Goal: Task Accomplishment & Management: Manage account settings

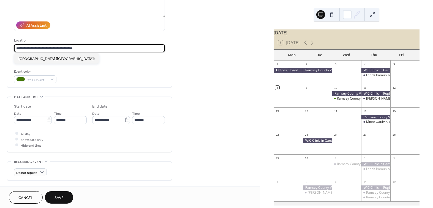
click at [75, 48] on input "**********" at bounding box center [89, 48] width 151 height 8
drag, startPoint x: 78, startPoint y: 48, endPoint x: 54, endPoint y: 48, distance: 24.2
click at [54, 48] on input "**********" at bounding box center [89, 48] width 151 height 8
type input "**********"
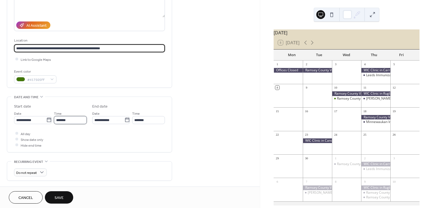
click at [80, 120] on input "*******" at bounding box center [70, 120] width 33 height 8
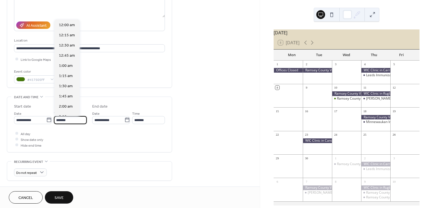
scroll to position [346, 0]
click at [67, 43] on span "9:00 am" at bounding box center [66, 46] width 14 height 6
type input "*******"
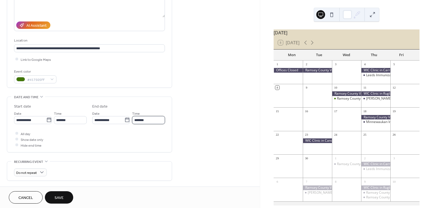
click at [149, 119] on input "*******" at bounding box center [148, 120] width 33 height 8
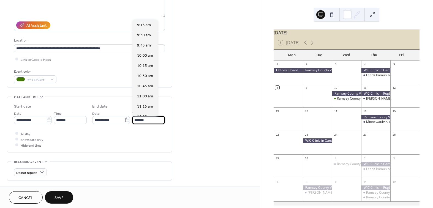
scroll to position [213, 0]
click at [146, 88] on span "4:00 pm" at bounding box center [144, 87] width 14 height 6
type input "*******"
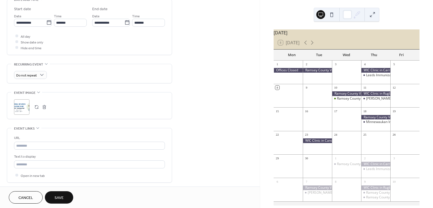
scroll to position [193, 0]
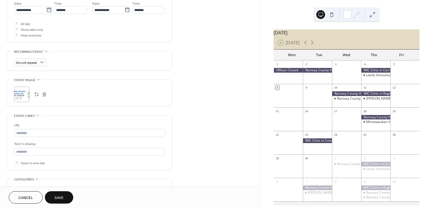
click at [44, 92] on button "button" at bounding box center [44, 94] width 8 height 8
click at [24, 94] on icon at bounding box center [21, 94] width 9 height 9
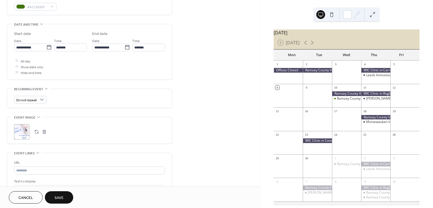
scroll to position [245, 0]
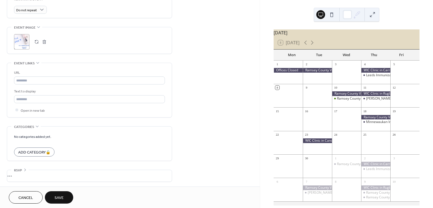
click at [58, 196] on span "Save" at bounding box center [58, 198] width 9 height 6
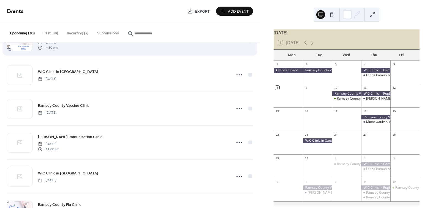
scroll to position [220, 0]
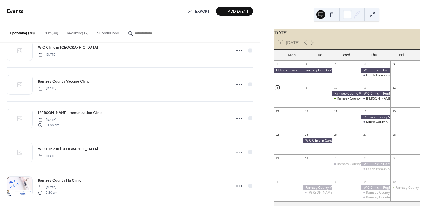
click at [58, 31] on button "Past (88)" at bounding box center [50, 32] width 23 height 20
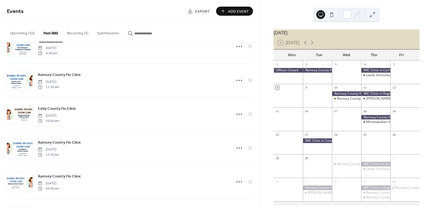
scroll to position [2605, 0]
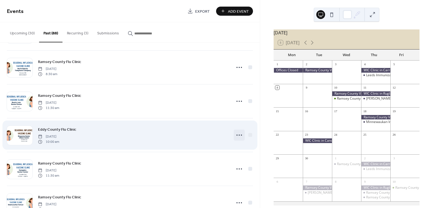
click at [238, 132] on icon at bounding box center [239, 135] width 9 height 9
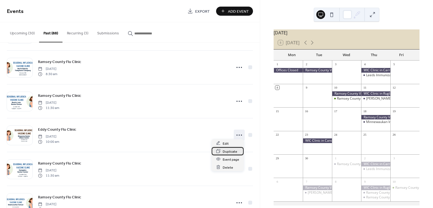
click at [233, 151] on span "Duplicate" at bounding box center [229, 152] width 15 height 6
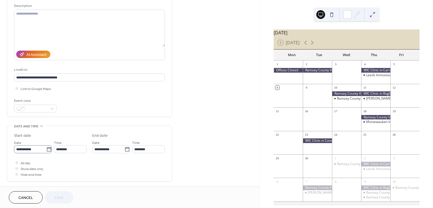
scroll to position [55, 0]
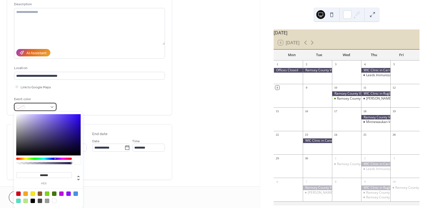
click at [51, 105] on div at bounding box center [35, 107] width 42 height 8
click at [55, 193] on div at bounding box center [54, 193] width 4 height 4
type input "*******"
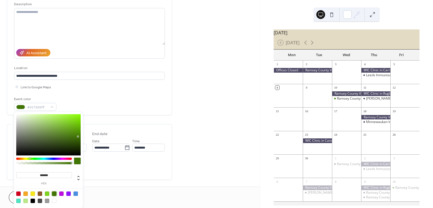
click at [167, 123] on div "**********" at bounding box center [89, 174] width 165 height 396
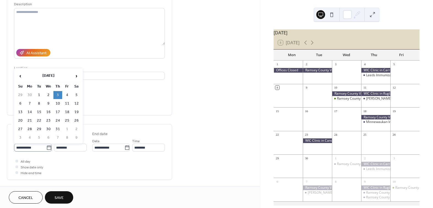
click at [51, 149] on label "**********" at bounding box center [33, 148] width 38 height 8
click at [46, 149] on input "**********" at bounding box center [30, 148] width 32 height 8
click at [74, 77] on span "›" at bounding box center [76, 75] width 8 height 11
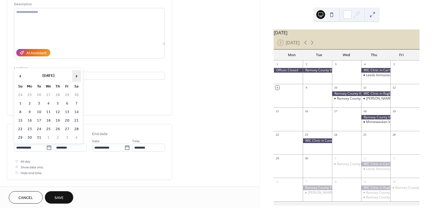
click at [74, 77] on span "›" at bounding box center [76, 75] width 8 height 11
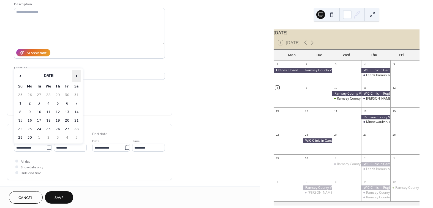
click at [74, 77] on span "›" at bounding box center [76, 75] width 8 height 11
click at [58, 104] on td "9" at bounding box center [57, 104] width 9 height 8
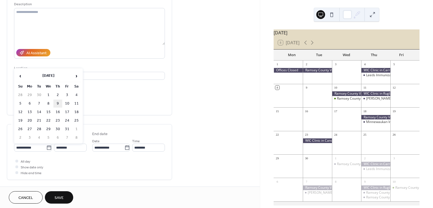
type input "**********"
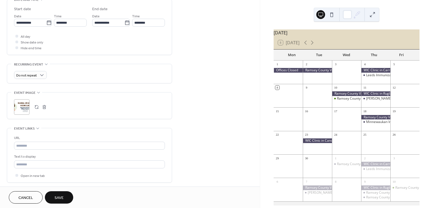
scroll to position [193, 0]
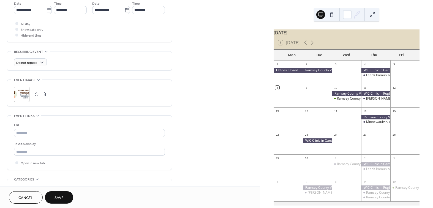
click at [46, 94] on button "button" at bounding box center [44, 94] width 8 height 8
click at [21, 95] on icon at bounding box center [21, 94] width 9 height 9
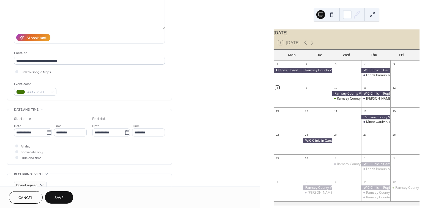
scroll to position [110, 0]
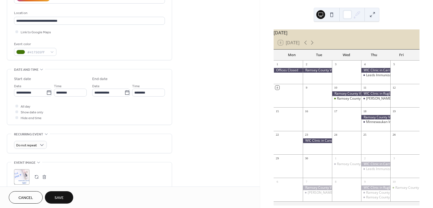
click at [58, 200] on span "Save" at bounding box center [58, 198] width 9 height 6
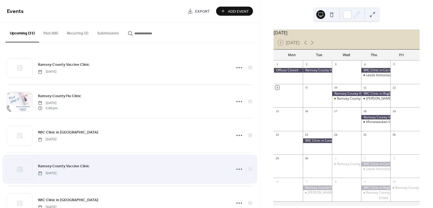
scroll to position [165, 0]
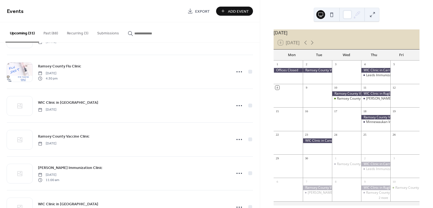
click at [49, 31] on button "Past (88)" at bounding box center [50, 32] width 23 height 20
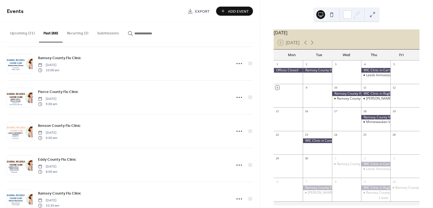
scroll to position [2404, 0]
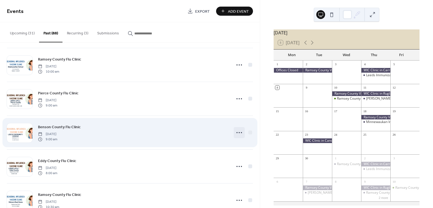
click at [237, 129] on icon at bounding box center [239, 132] width 9 height 9
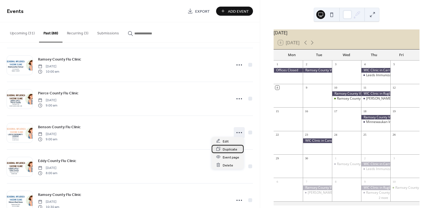
click at [230, 149] on span "Duplicate" at bounding box center [229, 149] width 15 height 6
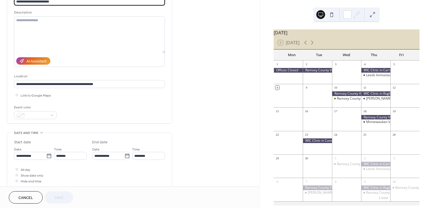
scroll to position [55, 0]
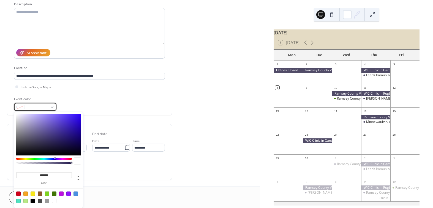
click at [47, 106] on div at bounding box center [35, 107] width 42 height 8
click at [54, 194] on div at bounding box center [54, 193] width 4 height 4
type input "*******"
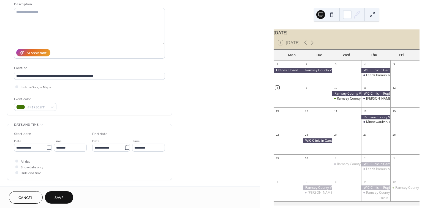
click at [191, 112] on div "**********" at bounding box center [130, 177] width 260 height 402
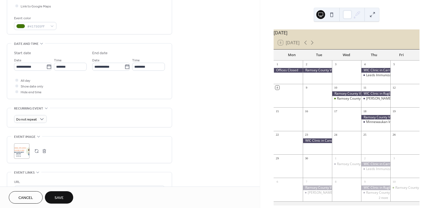
scroll to position [138, 0]
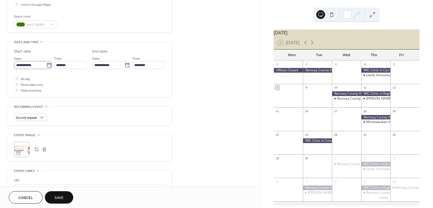
click at [48, 64] on icon at bounding box center [49, 65] width 6 height 6
click at [46, 64] on input "**********" at bounding box center [30, 65] width 32 height 8
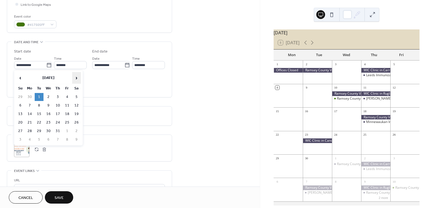
click at [77, 79] on span "›" at bounding box center [76, 77] width 8 height 11
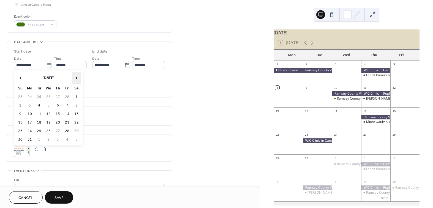
click at [77, 79] on span "›" at bounding box center [76, 77] width 8 height 11
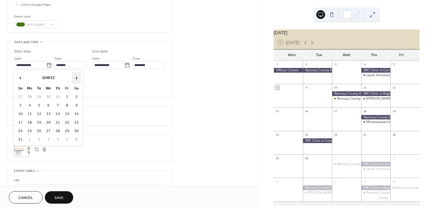
click at [77, 79] on span "›" at bounding box center [76, 77] width 8 height 11
click at [59, 96] on td "2" at bounding box center [57, 97] width 9 height 8
type input "**********"
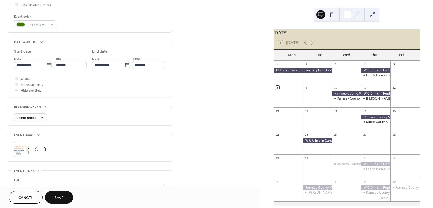
click at [43, 148] on button "button" at bounding box center [44, 149] width 8 height 8
click at [19, 145] on icon at bounding box center [21, 149] width 9 height 9
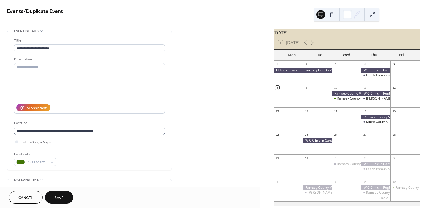
scroll to position [0, 0]
click at [63, 197] on span "Save" at bounding box center [58, 198] width 9 height 6
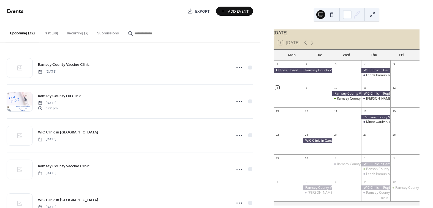
click at [57, 34] on button "Past (88)" at bounding box center [50, 32] width 23 height 20
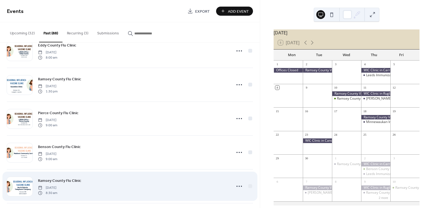
scroll to position [2157, 0]
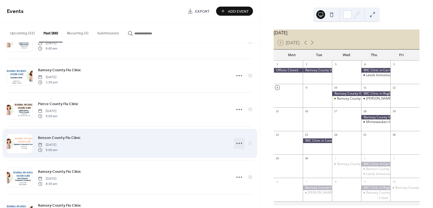
click at [238, 143] on circle at bounding box center [238, 143] width 1 height 1
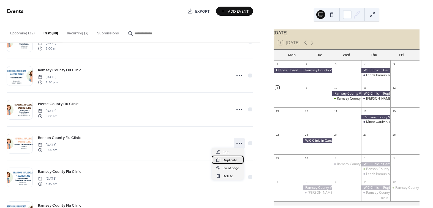
click at [231, 159] on span "Duplicate" at bounding box center [229, 160] width 15 height 6
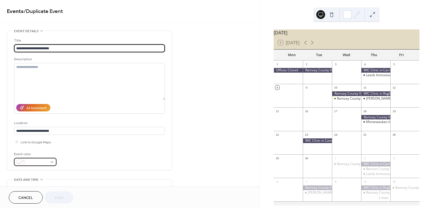
click at [49, 162] on div at bounding box center [35, 162] width 42 height 8
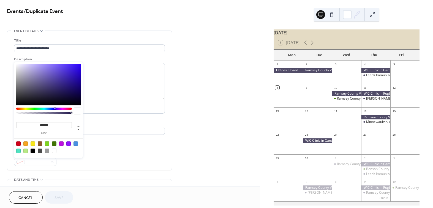
click at [53, 142] on div at bounding box center [54, 143] width 4 height 4
type input "*******"
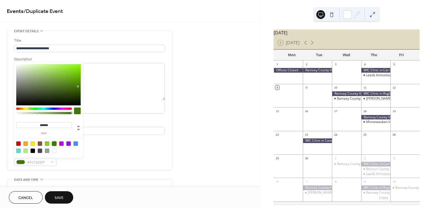
click at [113, 147] on div "**********" at bounding box center [89, 102] width 151 height 128
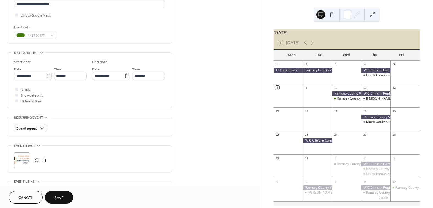
scroll to position [138, 0]
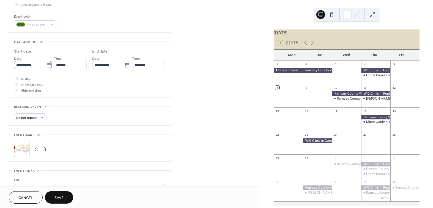
click at [48, 65] on icon at bounding box center [49, 65] width 6 height 6
click at [46, 65] on input "**********" at bounding box center [30, 65] width 32 height 8
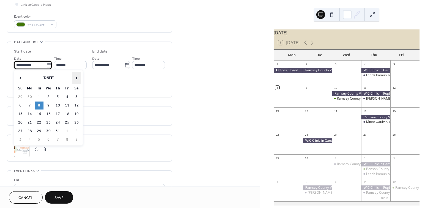
click at [79, 79] on span "›" at bounding box center [76, 77] width 8 height 11
click at [78, 79] on span "›" at bounding box center [76, 77] width 8 height 11
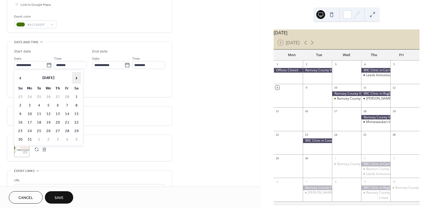
click at [78, 80] on span "›" at bounding box center [76, 77] width 8 height 11
click at [78, 79] on span "›" at bounding box center [76, 77] width 8 height 11
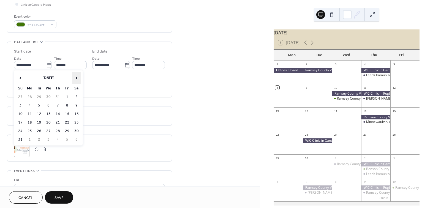
click at [78, 79] on span "›" at bounding box center [76, 77] width 8 height 11
click at [40, 104] on td "7" at bounding box center [39, 105] width 9 height 8
type input "**********"
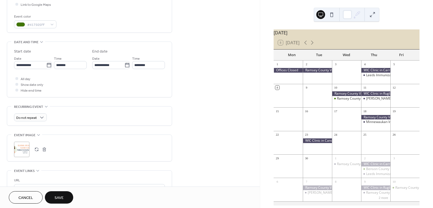
click at [43, 148] on button "button" at bounding box center [44, 149] width 8 height 8
click at [26, 149] on div ";" at bounding box center [21, 149] width 15 height 15
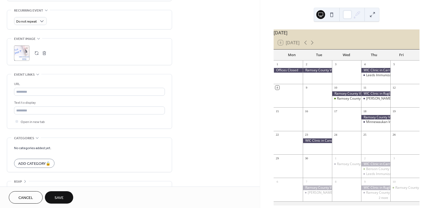
scroll to position [245, 0]
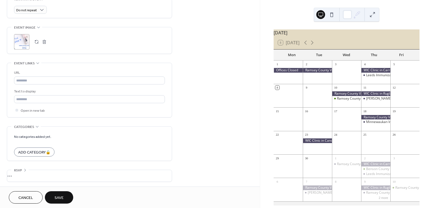
click at [61, 196] on span "Save" at bounding box center [58, 198] width 9 height 6
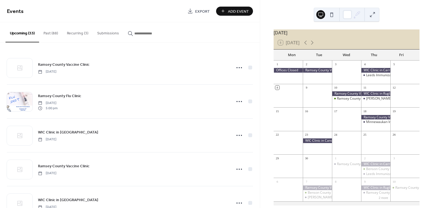
click at [54, 32] on button "Past (88)" at bounding box center [50, 32] width 23 height 20
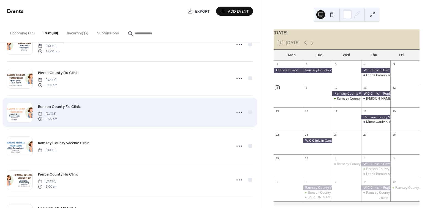
scroll to position [1851, 0]
click at [96, 106] on div "Benson County Flu Clinic Thursday, October 17, 2024 9:00 am" at bounding box center [133, 111] width 190 height 18
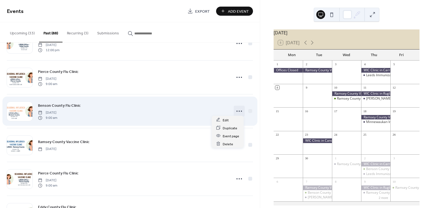
click at [237, 110] on icon at bounding box center [239, 111] width 9 height 9
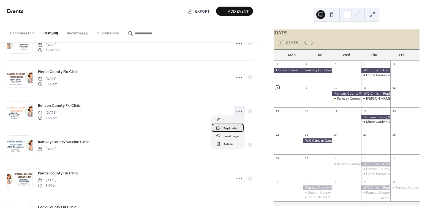
click at [235, 128] on span "Duplicate" at bounding box center [229, 128] width 15 height 6
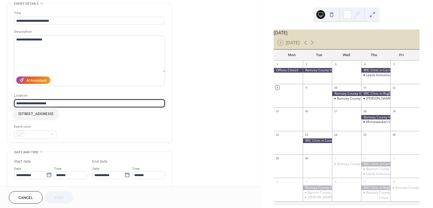
click at [61, 104] on input "**********" at bounding box center [89, 103] width 151 height 8
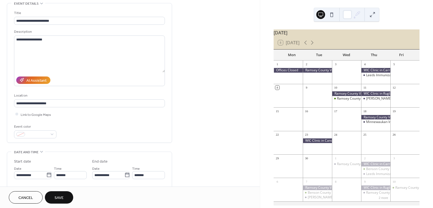
click at [90, 117] on div "**********" at bounding box center [89, 74] width 151 height 128
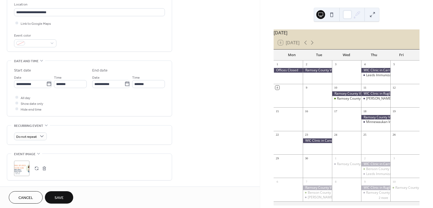
scroll to position [138, 0]
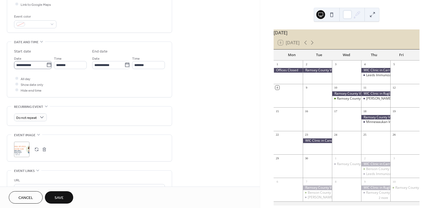
click at [46, 65] on icon at bounding box center [49, 65] width 6 height 6
click at [46, 65] on input "**********" at bounding box center [30, 65] width 32 height 8
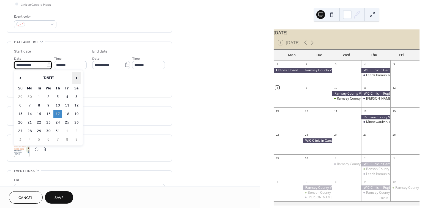
click at [75, 80] on span "›" at bounding box center [76, 77] width 8 height 11
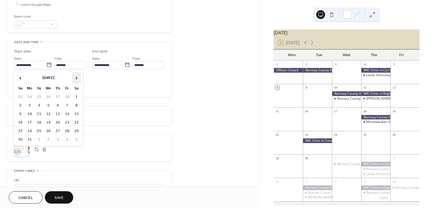
click at [75, 80] on span "›" at bounding box center [76, 77] width 8 height 11
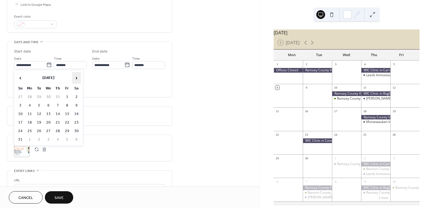
click at [75, 80] on span "›" at bounding box center [76, 77] width 8 height 11
click at [57, 113] on td "16" at bounding box center [57, 114] width 9 height 8
type input "**********"
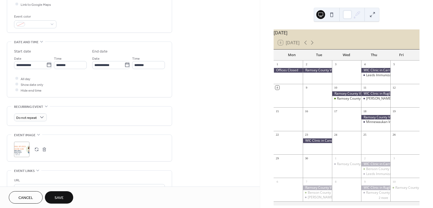
click at [45, 150] on button "button" at bounding box center [44, 149] width 8 height 8
click at [22, 149] on icon at bounding box center [22, 149] width 8 height 8
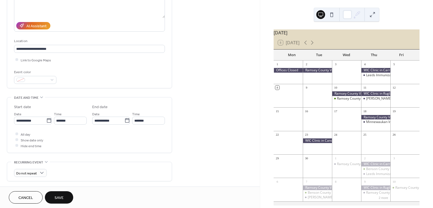
scroll to position [83, 0]
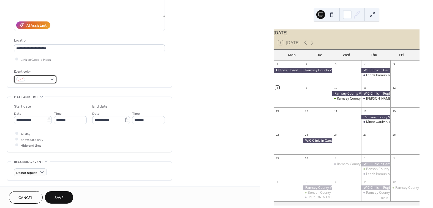
click at [50, 78] on div at bounding box center [35, 79] width 42 height 8
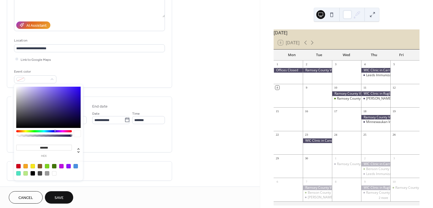
click at [52, 165] on div at bounding box center [48, 169] width 70 height 17
click at [54, 166] on div at bounding box center [54, 166] width 4 height 4
type input "*******"
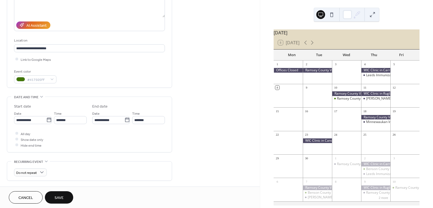
click at [56, 199] on span "Save" at bounding box center [58, 198] width 9 height 6
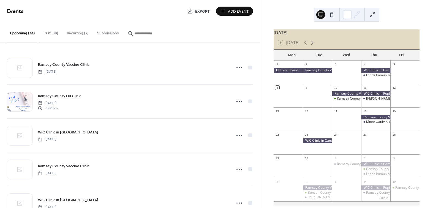
click at [313, 45] on icon at bounding box center [312, 42] width 7 height 7
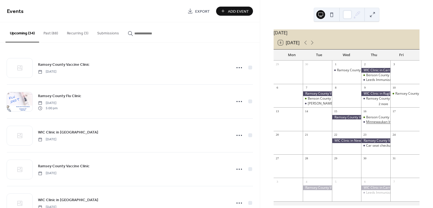
click at [378, 124] on div "Minnewaukan Immunization Clinic" at bounding box center [392, 122] width 52 height 5
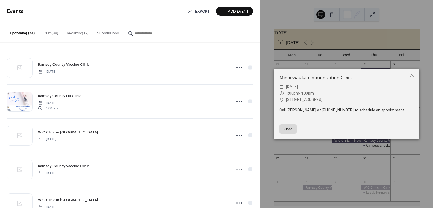
click at [412, 75] on icon at bounding box center [411, 75] width 7 height 7
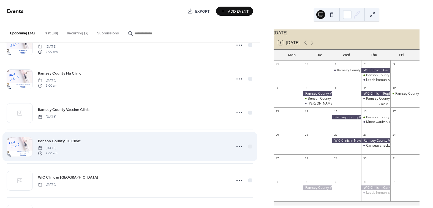
scroll to position [495, 0]
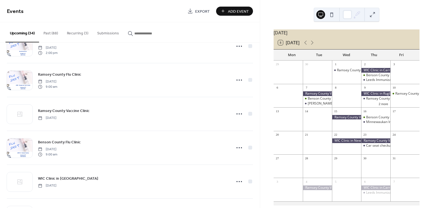
click at [83, 35] on button "Recurring (3)" at bounding box center [77, 32] width 30 height 20
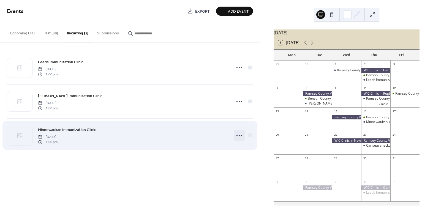
click at [237, 134] on icon at bounding box center [239, 135] width 9 height 9
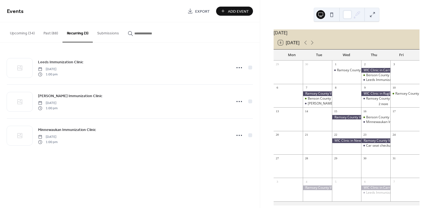
click at [179, 164] on div "Events Export Add Event Upcoming (34) Past (88) Recurring (3) Submissions Ramse…" at bounding box center [130, 104] width 260 height 208
click at [378, 124] on div "Minnewaukan Immunization Clinic" at bounding box center [392, 122] width 52 height 5
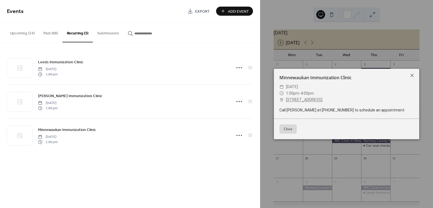
click at [291, 130] on button "Close" at bounding box center [287, 128] width 17 height 9
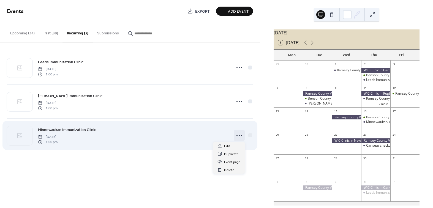
click at [238, 134] on icon at bounding box center [239, 135] width 9 height 9
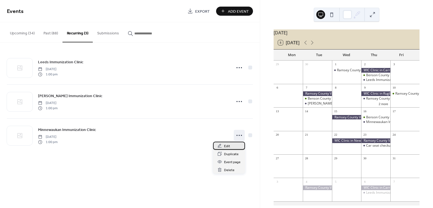
click at [233, 148] on div "Edit" at bounding box center [229, 146] width 32 height 8
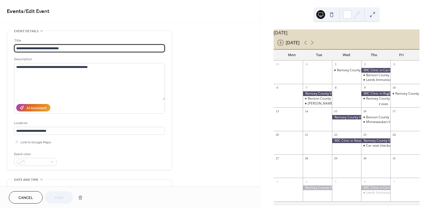
type input "**********"
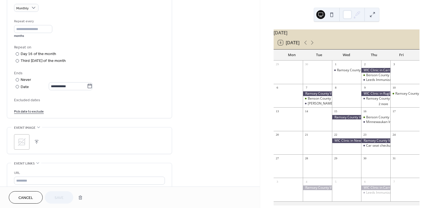
scroll to position [248, 0]
click at [28, 101] on span "Excluded dates" at bounding box center [89, 100] width 151 height 6
click at [29, 110] on link "Pick date to exclude" at bounding box center [29, 111] width 30 height 6
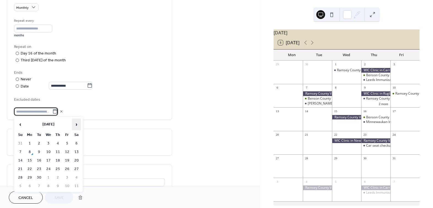
click at [78, 125] on span "›" at bounding box center [76, 124] width 8 height 11
click at [60, 159] on td "16" at bounding box center [57, 160] width 9 height 8
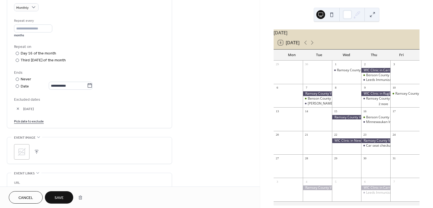
click at [57, 201] on span "Save" at bounding box center [58, 198] width 9 height 6
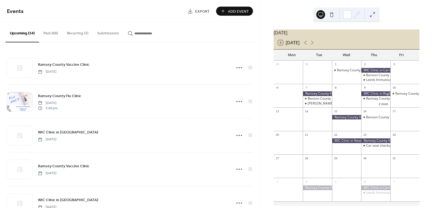
click at [75, 34] on button "Recurring (3)" at bounding box center [77, 32] width 30 height 20
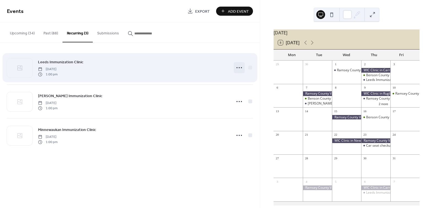
click at [239, 68] on icon at bounding box center [239, 67] width 9 height 9
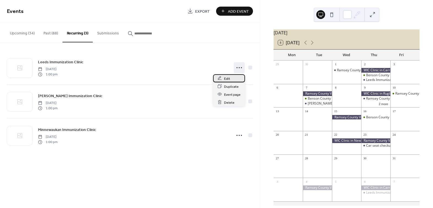
click at [236, 81] on div "Edit" at bounding box center [229, 78] width 32 height 8
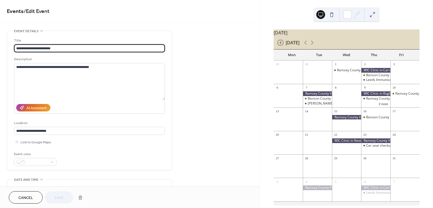
type input "**********"
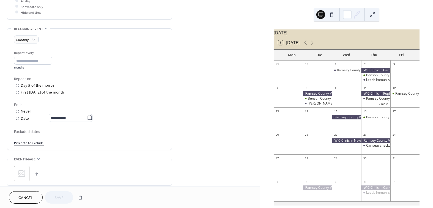
scroll to position [220, 0]
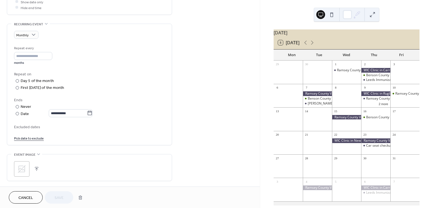
click at [31, 136] on link "Pick date to exclude" at bounding box center [29, 138] width 30 height 6
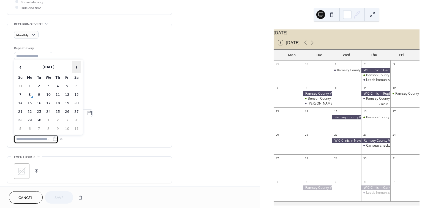
click at [77, 67] on span "›" at bounding box center [76, 67] width 8 height 11
click at [60, 87] on td "2" at bounding box center [57, 86] width 9 height 8
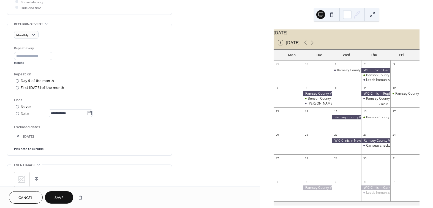
click at [56, 196] on span "Save" at bounding box center [58, 198] width 9 height 6
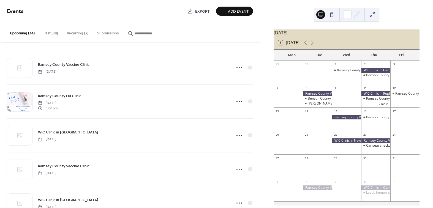
click at [72, 31] on button "Recurring (3)" at bounding box center [77, 32] width 30 height 20
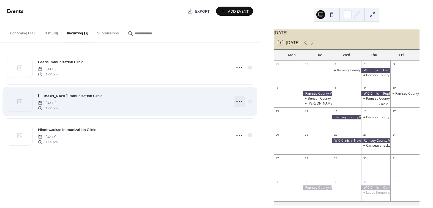
click at [237, 101] on circle at bounding box center [236, 101] width 1 height 1
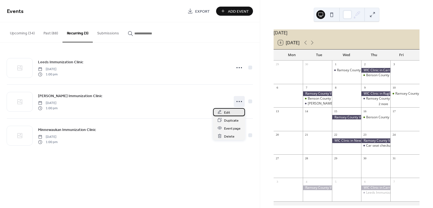
click at [233, 114] on div "Edit" at bounding box center [229, 112] width 32 height 8
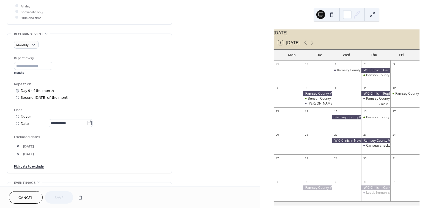
scroll to position [248, 0]
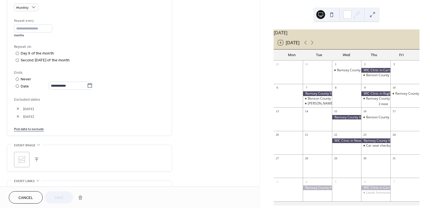
click at [33, 128] on link "Pick date to exclude" at bounding box center [29, 129] width 30 height 6
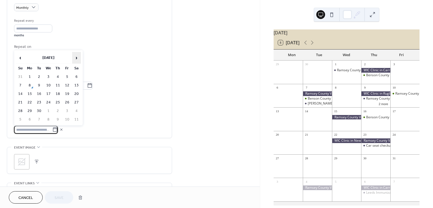
click at [77, 59] on span "›" at bounding box center [76, 57] width 8 height 11
click at [37, 86] on td "7" at bounding box center [39, 85] width 9 height 8
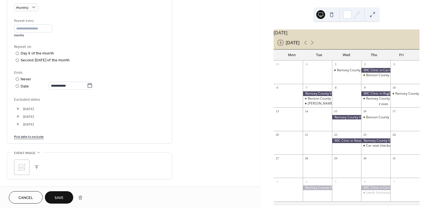
click at [60, 196] on span "Save" at bounding box center [58, 198] width 9 height 6
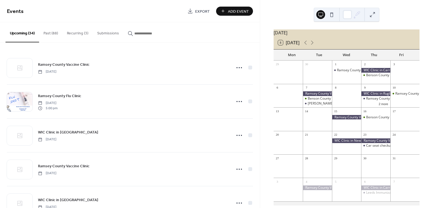
click at [73, 34] on button "Recurring (3)" at bounding box center [77, 32] width 30 height 20
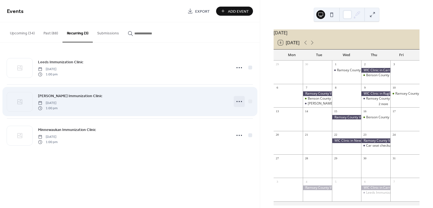
click at [240, 102] on icon at bounding box center [239, 101] width 9 height 9
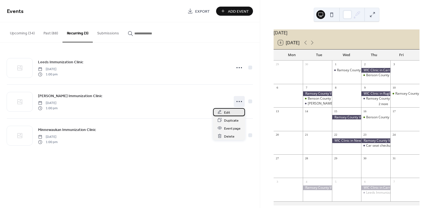
click at [230, 113] on div "Edit" at bounding box center [229, 112] width 32 height 8
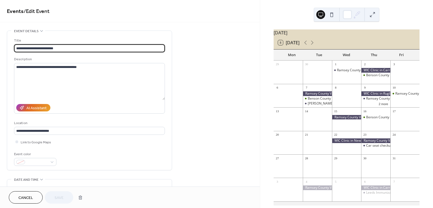
type input "**********"
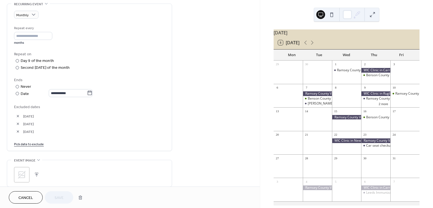
scroll to position [248, 0]
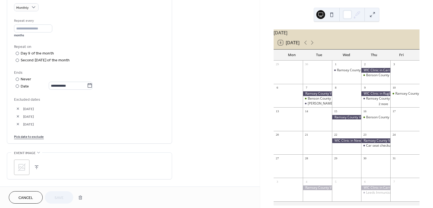
click at [17, 123] on button "button" at bounding box center [18, 124] width 8 height 8
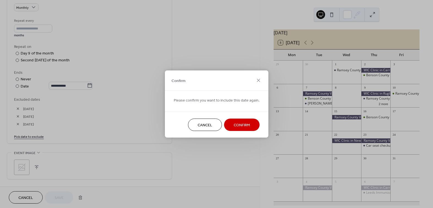
click at [241, 125] on span "Confirm" at bounding box center [241, 125] width 16 height 6
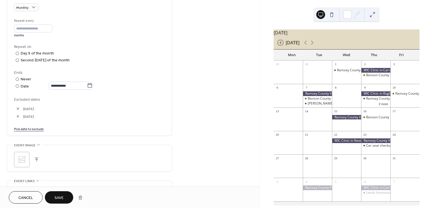
click at [61, 196] on span "Save" at bounding box center [58, 198] width 9 height 6
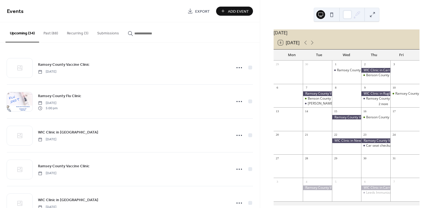
click at [76, 35] on button "Recurring (3)" at bounding box center [77, 32] width 30 height 20
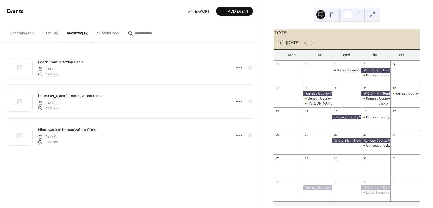
click at [21, 33] on button "Upcoming (34)" at bounding box center [23, 32] width 34 height 20
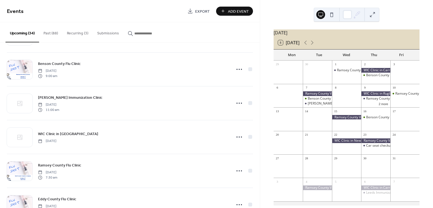
scroll to position [303, 0]
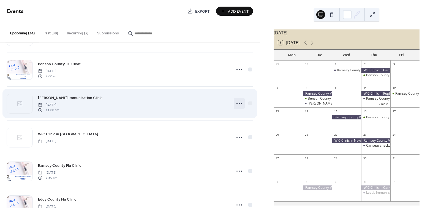
click at [239, 105] on icon at bounding box center [239, 103] width 9 height 9
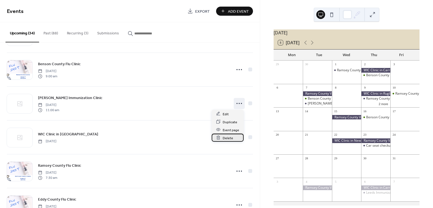
click at [229, 140] on span "Delete" at bounding box center [227, 138] width 10 height 6
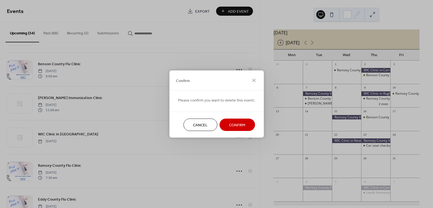
click at [232, 124] on span "Confirm" at bounding box center [237, 125] width 16 height 6
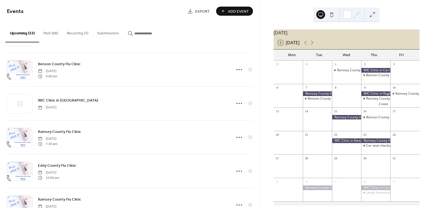
click at [52, 33] on button "Past (88)" at bounding box center [50, 32] width 23 height 20
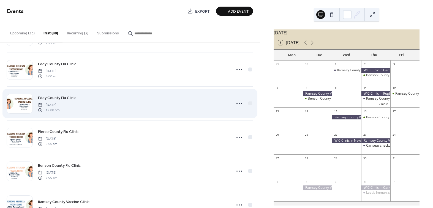
scroll to position [2126, 0]
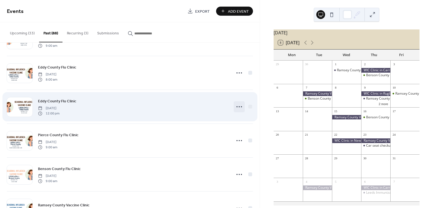
click at [236, 103] on icon at bounding box center [239, 106] width 9 height 9
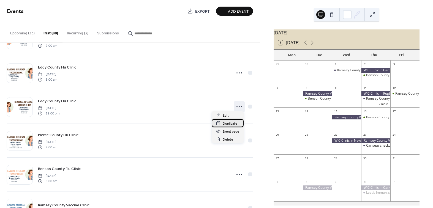
click at [235, 124] on span "Duplicate" at bounding box center [229, 124] width 15 height 6
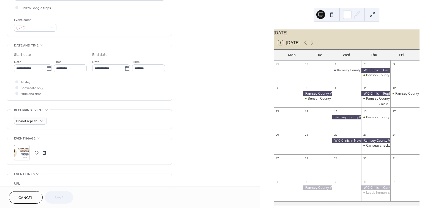
scroll to position [138, 0]
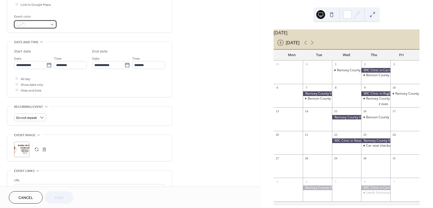
click at [51, 23] on div at bounding box center [35, 24] width 42 height 8
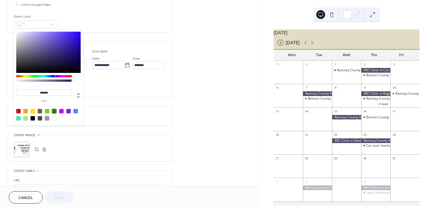
click at [54, 111] on div at bounding box center [54, 111] width 4 height 4
type input "*******"
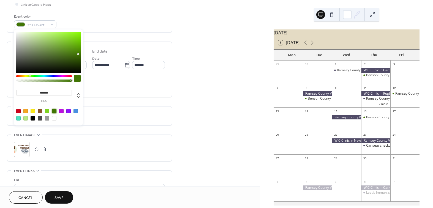
click at [137, 104] on div "**********" at bounding box center [89, 91] width 165 height 396
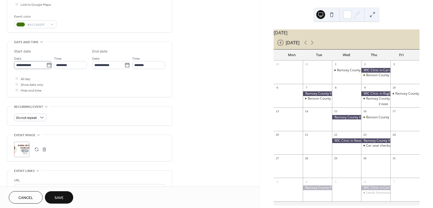
click at [46, 65] on icon at bounding box center [49, 65] width 6 height 6
click at [46, 65] on input "**********" at bounding box center [30, 65] width 32 height 8
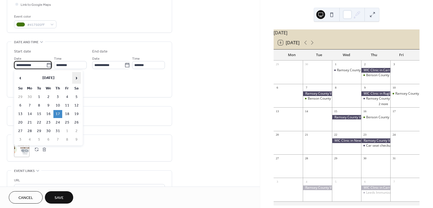
click at [75, 77] on span "›" at bounding box center [76, 77] width 8 height 11
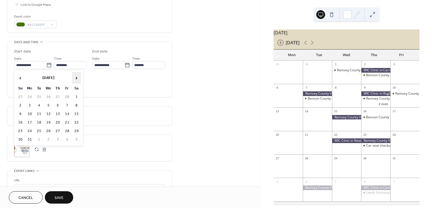
click at [75, 77] on span "›" at bounding box center [76, 77] width 8 height 11
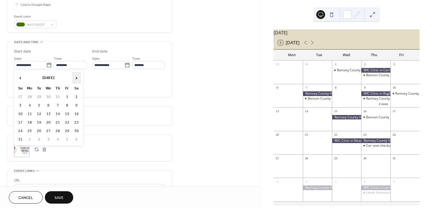
click at [75, 77] on span "›" at bounding box center [76, 77] width 8 height 11
click at [54, 114] on td "18" at bounding box center [57, 114] width 9 height 8
type input "**********"
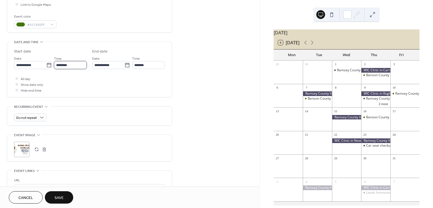
click at [74, 65] on input "********" at bounding box center [70, 65] width 33 height 8
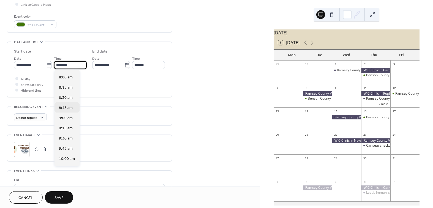
scroll to position [323, 0]
click at [69, 80] on span "8:00 am" at bounding box center [66, 78] width 14 height 6
type input "*******"
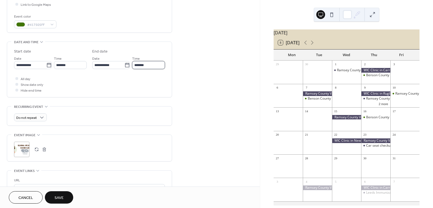
click at [153, 65] on input "*******" at bounding box center [148, 65] width 33 height 8
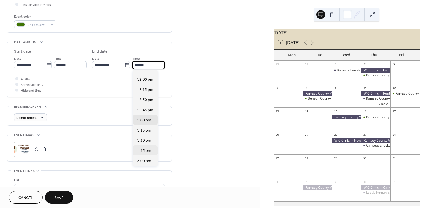
scroll to position [138, 0]
click at [148, 90] on span "12:00 pm" at bounding box center [145, 90] width 16 height 6
type input "********"
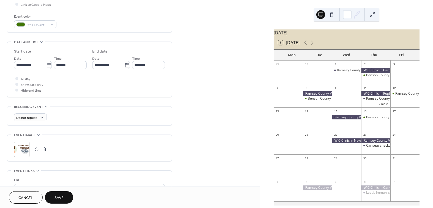
click at [44, 148] on button "button" at bounding box center [44, 149] width 8 height 8
click at [24, 150] on icon at bounding box center [21, 149] width 9 height 9
click at [59, 196] on span "Save" at bounding box center [58, 198] width 9 height 6
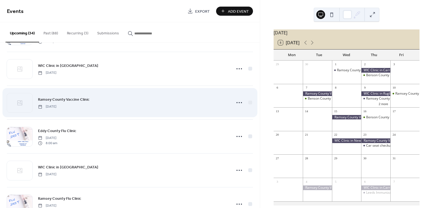
scroll to position [83, 0]
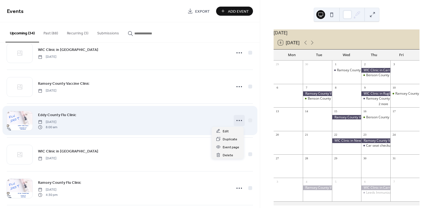
click at [238, 122] on icon at bounding box center [239, 120] width 9 height 9
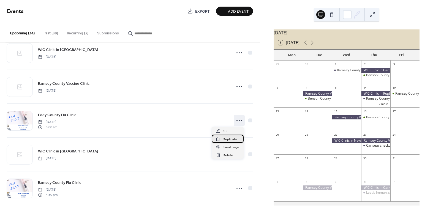
click at [235, 140] on span "Duplicate" at bounding box center [229, 139] width 15 height 6
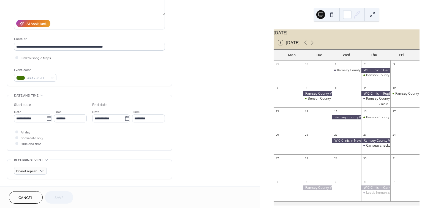
scroll to position [110, 0]
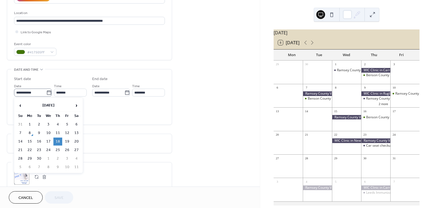
click at [46, 92] on icon at bounding box center [49, 93] width 6 height 6
click at [46, 92] on input "**********" at bounding box center [30, 93] width 32 height 8
click at [39, 158] on td "30" at bounding box center [39, 159] width 9 height 8
type input "**********"
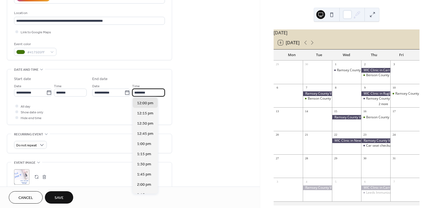
click at [150, 90] on input "********" at bounding box center [148, 93] width 33 height 8
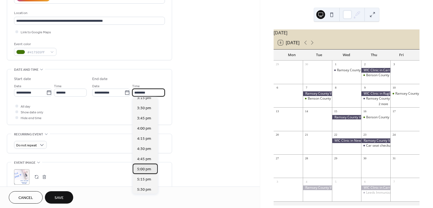
click at [145, 167] on span "5:00 pm" at bounding box center [144, 169] width 14 height 6
type input "*******"
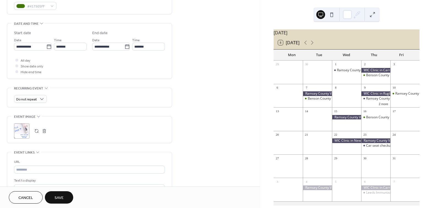
scroll to position [165, 0]
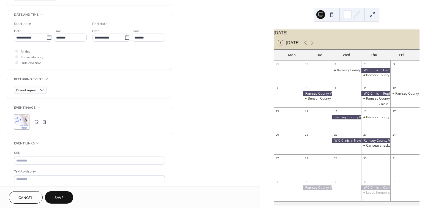
click at [42, 121] on button "button" at bounding box center [44, 122] width 8 height 8
click at [22, 121] on icon at bounding box center [22, 122] width 8 height 8
click at [59, 198] on span "Save" at bounding box center [58, 198] width 9 height 6
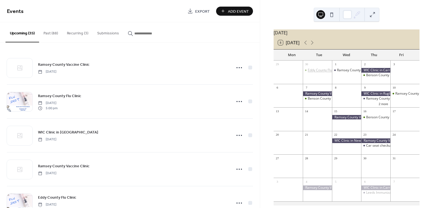
click at [320, 73] on div "Eddy County Flu Clinic" at bounding box center [323, 70] width 33 height 5
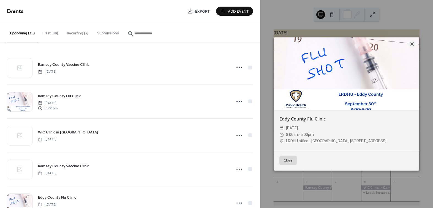
click at [411, 42] on icon at bounding box center [411, 44] width 7 height 7
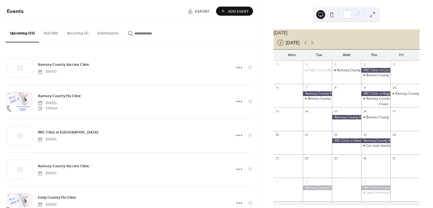
click at [47, 31] on button "Past (88)" at bounding box center [50, 32] width 23 height 20
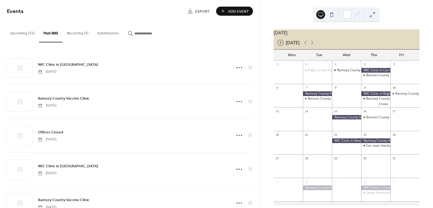
click at [29, 31] on button "Upcoming (35)" at bounding box center [23, 32] width 34 height 20
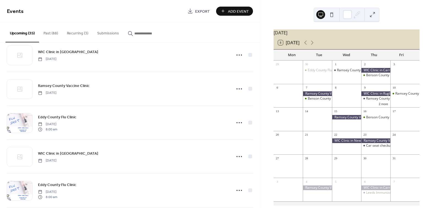
scroll to position [83, 0]
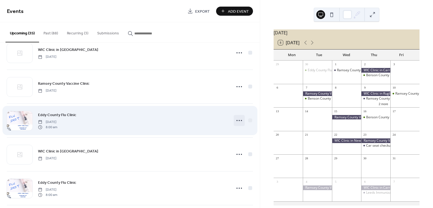
click at [236, 118] on icon at bounding box center [239, 120] width 9 height 9
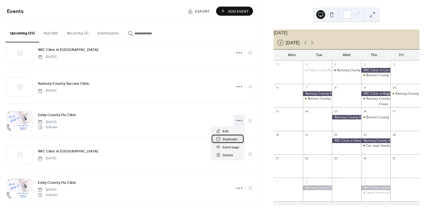
click at [236, 140] on span "Duplicate" at bounding box center [229, 139] width 15 height 6
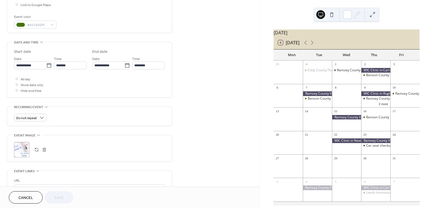
scroll to position [138, 0]
click at [48, 65] on icon at bounding box center [49, 65] width 6 height 6
click at [46, 65] on input "**********" at bounding box center [30, 65] width 32 height 8
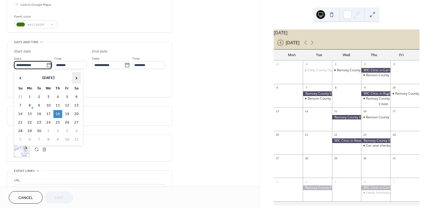
click at [76, 76] on span "›" at bounding box center [76, 77] width 8 height 11
click at [39, 112] on td "14" at bounding box center [39, 114] width 9 height 8
type input "**********"
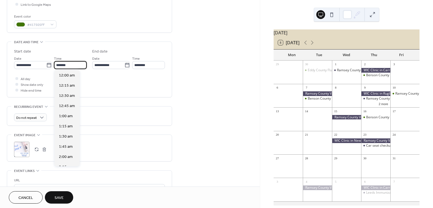
click at [71, 65] on input "*******" at bounding box center [70, 65] width 33 height 8
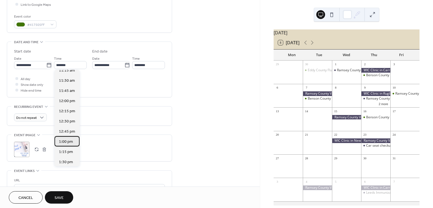
click at [67, 139] on span "1:00 pm" at bounding box center [66, 142] width 14 height 6
type input "*******"
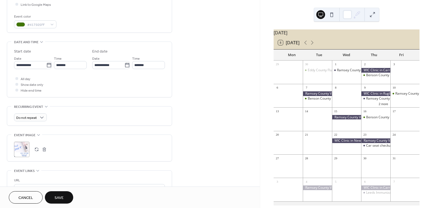
click at [43, 149] on button "button" at bounding box center [44, 149] width 8 height 8
click at [25, 148] on icon at bounding box center [21, 149] width 9 height 9
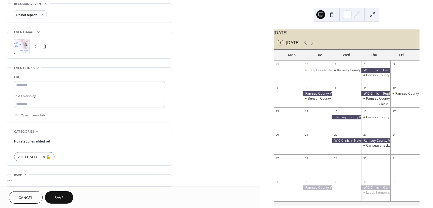
scroll to position [245, 0]
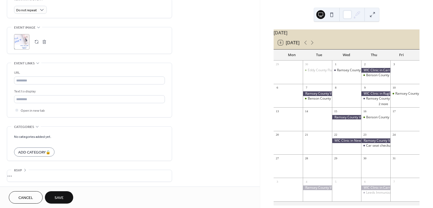
click at [69, 198] on button "Save" at bounding box center [59, 197] width 28 height 12
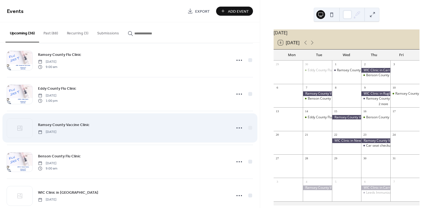
scroll to position [550, 0]
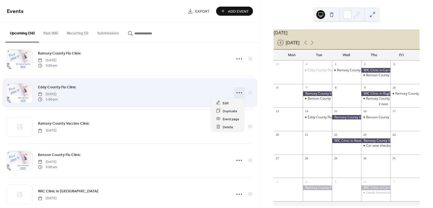
click at [241, 92] on circle at bounding box center [241, 92] width 1 height 1
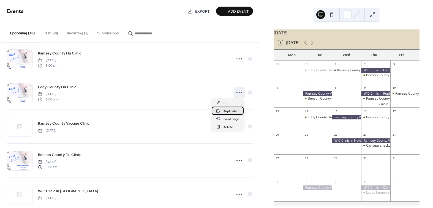
click at [226, 111] on span "Duplicate" at bounding box center [229, 111] width 15 height 6
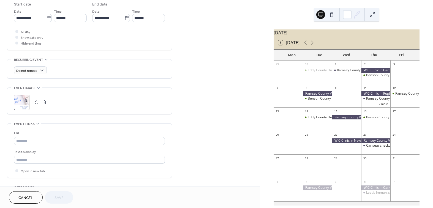
scroll to position [193, 0]
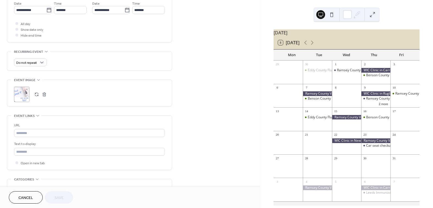
click at [24, 98] on div ";" at bounding box center [21, 94] width 15 height 15
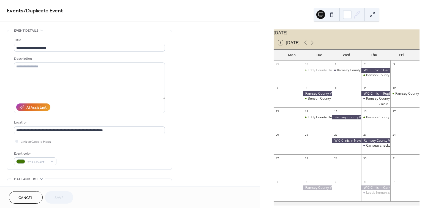
scroll to position [0, 0]
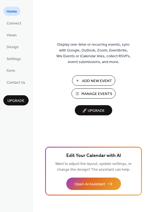
click at [94, 93] on span "Manage Events" at bounding box center [96, 94] width 31 height 6
click at [103, 95] on span "Manage Events" at bounding box center [96, 94] width 31 height 6
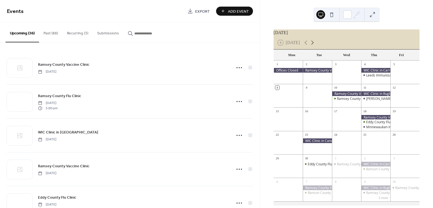
click at [311, 46] on icon at bounding box center [312, 42] width 7 height 7
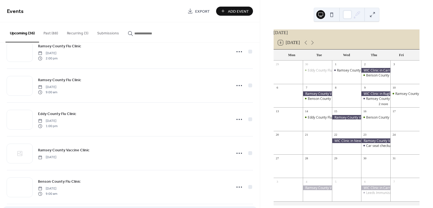
scroll to position [523, 0]
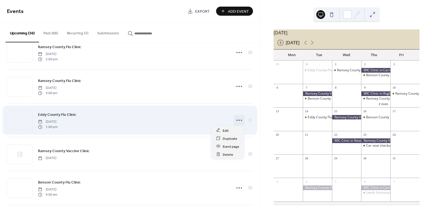
click at [235, 120] on icon at bounding box center [239, 120] width 9 height 9
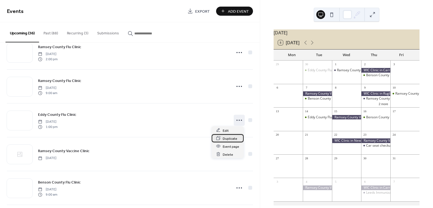
click at [232, 137] on span "Duplicate" at bounding box center [229, 139] width 15 height 6
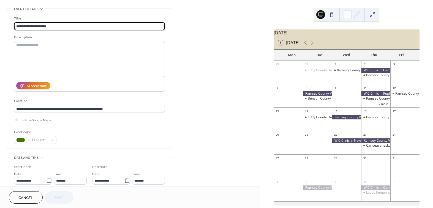
scroll to position [83, 0]
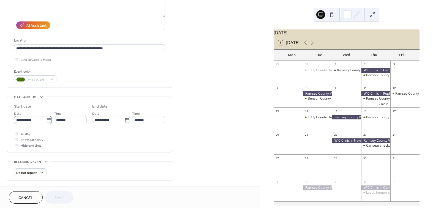
click at [47, 121] on icon at bounding box center [49, 120] width 6 height 6
click at [46, 121] on input "**********" at bounding box center [30, 120] width 32 height 8
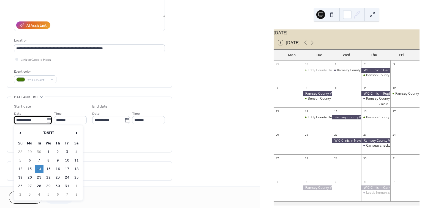
click at [59, 168] on td "16" at bounding box center [57, 169] width 9 height 8
type input "**********"
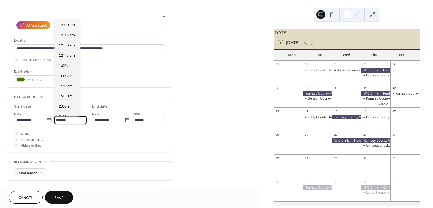
click at [79, 122] on input "*******" at bounding box center [70, 120] width 33 height 8
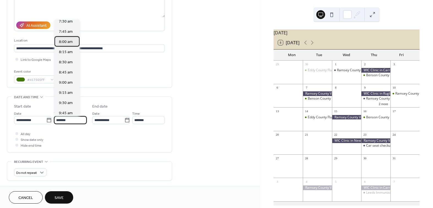
click at [65, 39] on span "8:00 am" at bounding box center [66, 42] width 14 height 6
type input "*******"
type input "********"
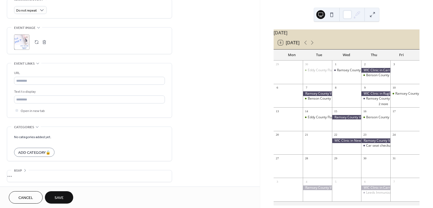
scroll to position [245, 0]
click at [44, 41] on button "button" at bounding box center [44, 42] width 8 height 8
click at [27, 42] on div ";" at bounding box center [21, 41] width 15 height 15
click at [66, 196] on button "Save" at bounding box center [59, 197] width 28 height 12
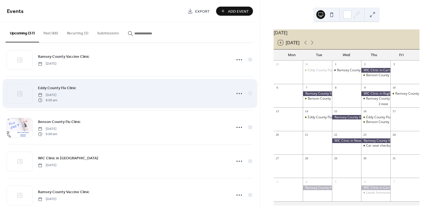
scroll to position [605, 0]
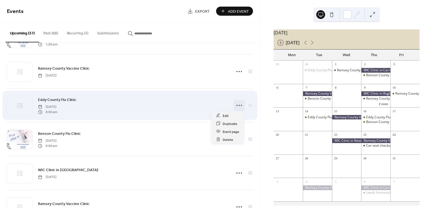
click at [238, 105] on circle at bounding box center [238, 105] width 1 height 1
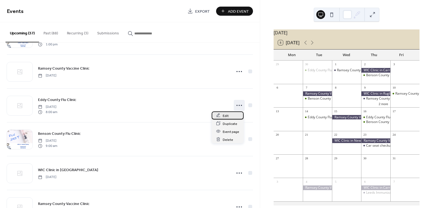
click at [230, 116] on div "Edit" at bounding box center [227, 115] width 32 height 8
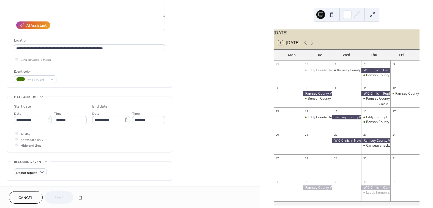
scroll to position [245, 0]
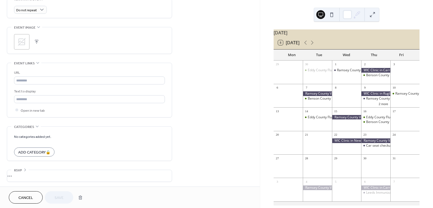
click at [28, 43] on div ";" at bounding box center [21, 41] width 15 height 15
click at [66, 196] on button "Save" at bounding box center [59, 197] width 28 height 12
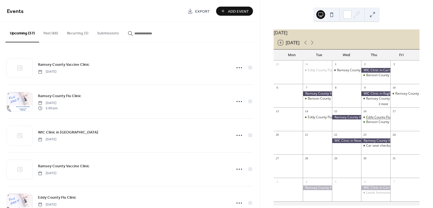
click at [374, 120] on div "Eddy County Flu Clinic" at bounding box center [382, 117] width 33 height 5
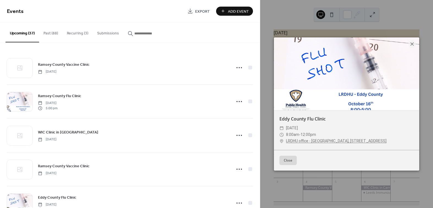
click at [288, 160] on button "Close" at bounding box center [287, 160] width 17 height 9
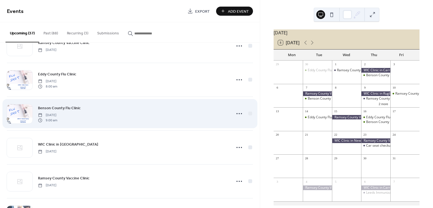
scroll to position [605, 0]
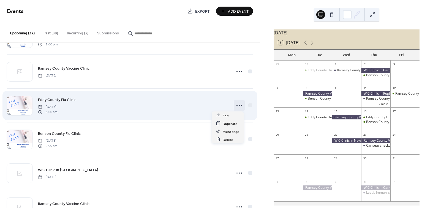
click at [238, 105] on icon at bounding box center [239, 105] width 9 height 9
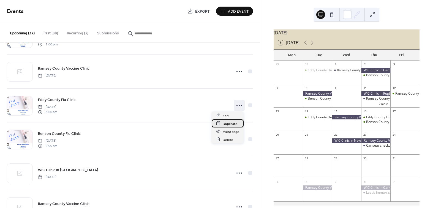
click at [231, 122] on span "Duplicate" at bounding box center [229, 124] width 15 height 6
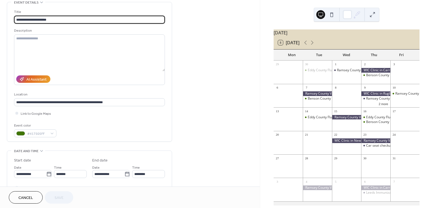
scroll to position [28, 0]
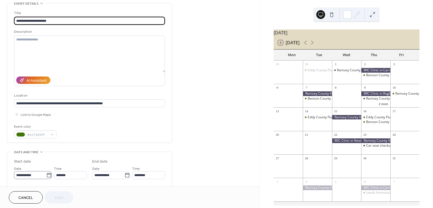
click at [49, 175] on icon at bounding box center [49, 175] width 4 height 4
click at [46, 175] on input "**********" at bounding box center [30, 175] width 32 height 8
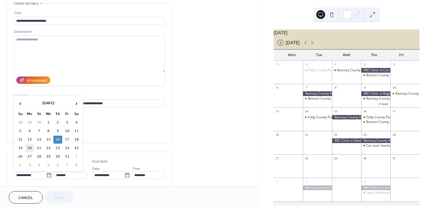
click at [28, 148] on td "20" at bounding box center [29, 148] width 9 height 8
type input "**********"
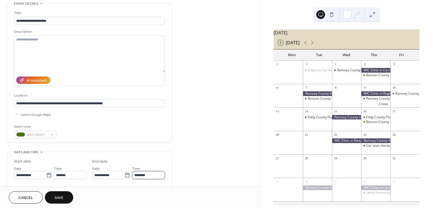
click at [150, 177] on input "********" at bounding box center [148, 175] width 33 height 8
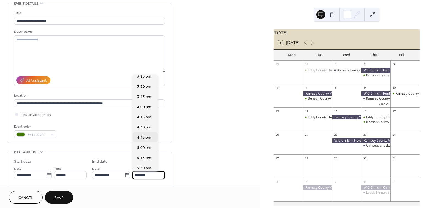
scroll to position [290, 0]
click at [145, 148] on span "5:00 pm" at bounding box center [144, 147] width 14 height 6
type input "*******"
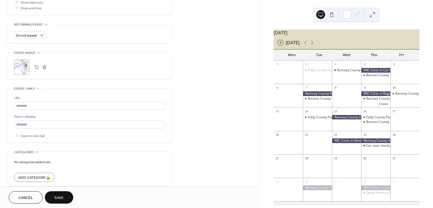
scroll to position [220, 0]
click at [24, 69] on div ";" at bounding box center [21, 66] width 15 height 15
click at [66, 195] on button "Save" at bounding box center [59, 197] width 28 height 12
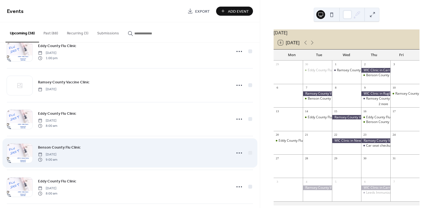
scroll to position [688, 0]
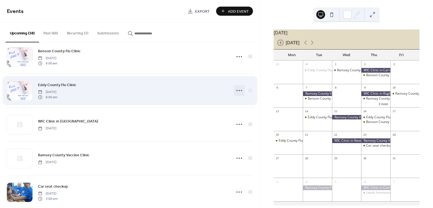
click at [239, 89] on icon at bounding box center [239, 90] width 9 height 9
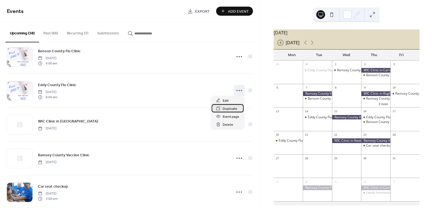
click at [231, 110] on span "Duplicate" at bounding box center [229, 109] width 15 height 6
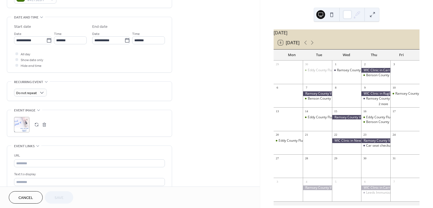
scroll to position [165, 0]
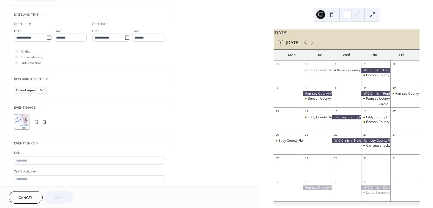
click at [45, 122] on button "button" at bounding box center [44, 122] width 8 height 8
click at [47, 35] on icon at bounding box center [49, 37] width 4 height 4
click at [46, 35] on input "**********" at bounding box center [30, 38] width 32 height 8
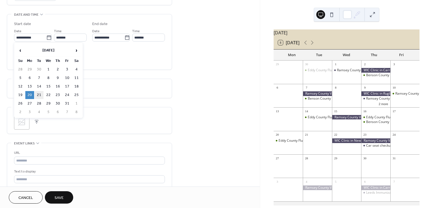
click at [40, 96] on td "21" at bounding box center [39, 95] width 9 height 8
type input "**********"
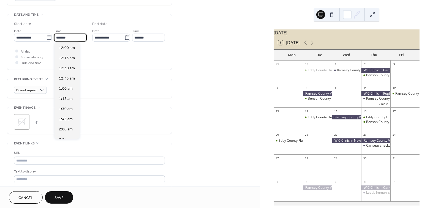
click at [78, 40] on input "*******" at bounding box center [70, 38] width 33 height 8
click at [70, 108] on span "9:30 am" at bounding box center [66, 109] width 14 height 6
type input "*******"
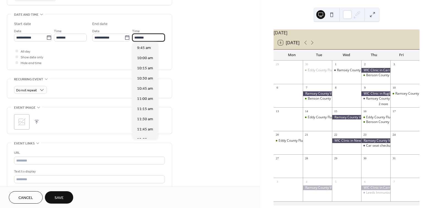
click at [141, 38] on input "*******" at bounding box center [148, 38] width 33 height 8
click at [148, 59] on span "12:00 pm" at bounding box center [145, 59] width 16 height 6
type input "********"
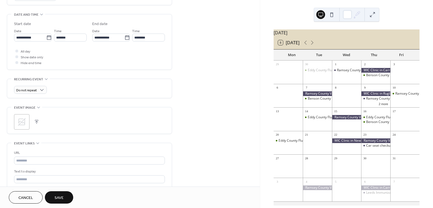
click at [23, 122] on icon at bounding box center [22, 122] width 8 height 8
click at [61, 198] on span "Save" at bounding box center [58, 198] width 9 height 6
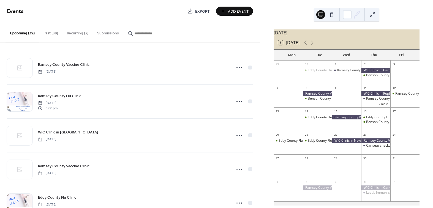
click at [51, 39] on button "Past (88)" at bounding box center [50, 32] width 23 height 20
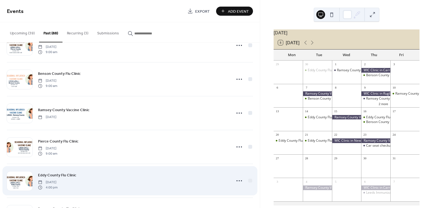
scroll to position [2220, 0]
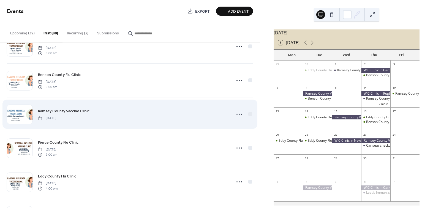
click at [88, 113] on div "Ramsey County Vaccine Clinic Thursday, October 17, 2024" at bounding box center [133, 114] width 190 height 12
click at [236, 114] on icon at bounding box center [239, 114] width 9 height 9
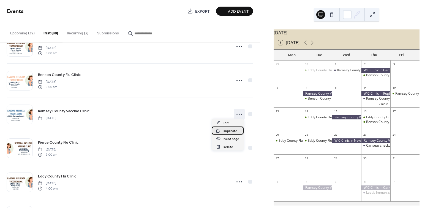
click at [231, 131] on span "Duplicate" at bounding box center [229, 131] width 15 height 6
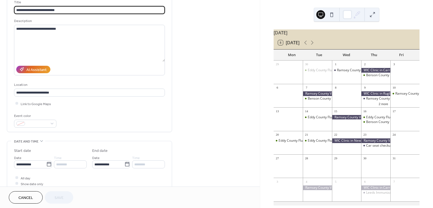
scroll to position [55, 0]
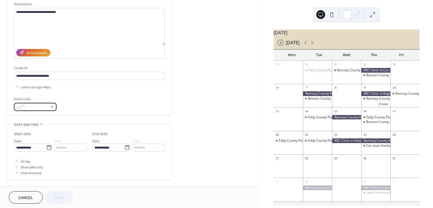
click at [51, 108] on div at bounding box center [35, 107] width 42 height 8
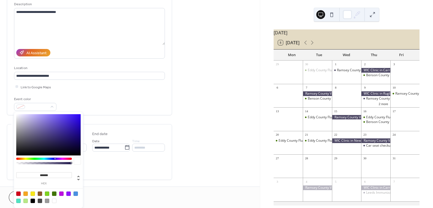
click at [53, 192] on div at bounding box center [54, 193] width 4 height 4
type input "*******"
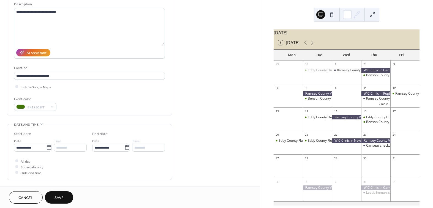
click at [189, 108] on div "**********" at bounding box center [130, 177] width 260 height 402
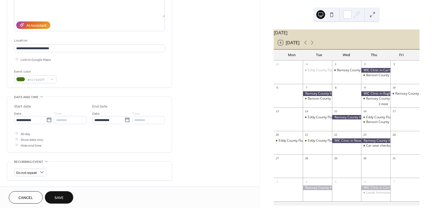
scroll to position [138, 0]
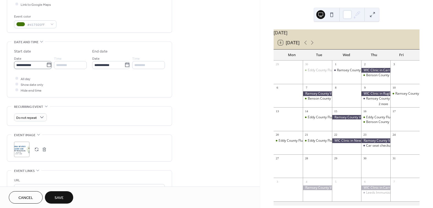
click at [46, 66] on icon at bounding box center [49, 65] width 6 height 6
click at [46, 66] on input "**********" at bounding box center [30, 65] width 32 height 8
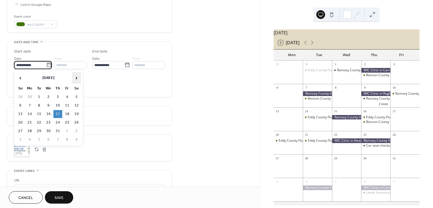
click at [75, 79] on span "›" at bounding box center [76, 77] width 8 height 11
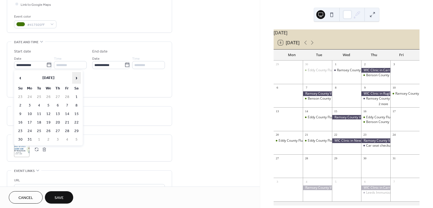
click at [75, 79] on span "›" at bounding box center [76, 77] width 8 height 11
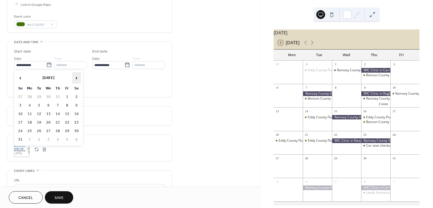
click at [75, 79] on span "›" at bounding box center [76, 77] width 8 height 11
click at [20, 77] on span "‹" at bounding box center [20, 77] width 8 height 11
click at [58, 115] on td "18" at bounding box center [57, 114] width 9 height 8
type input "**********"
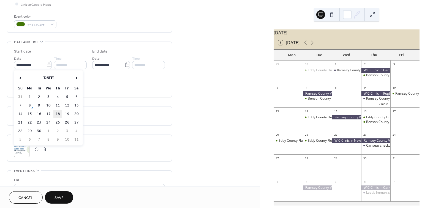
type input "**********"
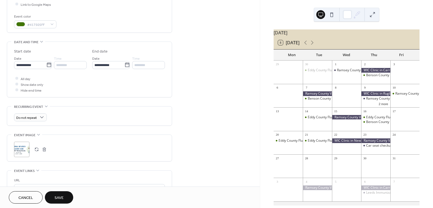
click at [76, 67] on div "********" at bounding box center [70, 65] width 33 height 8
click at [21, 79] on span "All day" at bounding box center [26, 79] width 10 height 6
click at [73, 65] on input "********" at bounding box center [70, 65] width 33 height 8
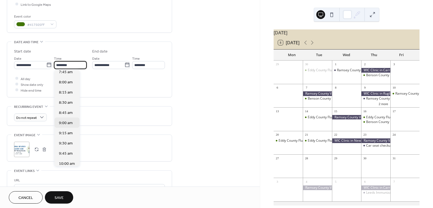
scroll to position [303, 0]
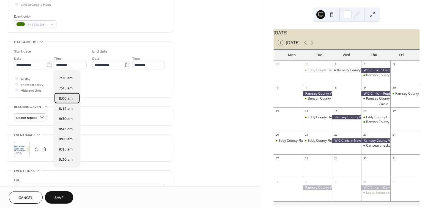
click at [66, 97] on span "8:00 am" at bounding box center [66, 99] width 14 height 6
type input "*******"
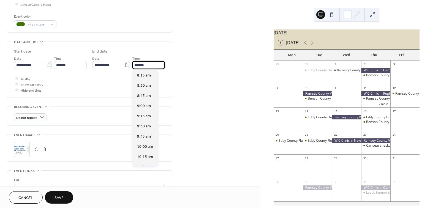
click at [153, 66] on input "*******" at bounding box center [148, 65] width 33 height 8
click at [143, 87] on span "4:00 pm" at bounding box center [144, 89] width 14 height 6
type input "*******"
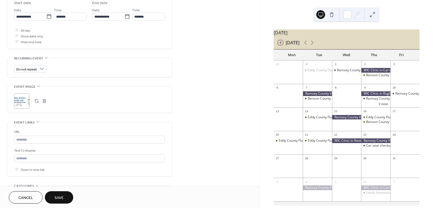
scroll to position [193, 0]
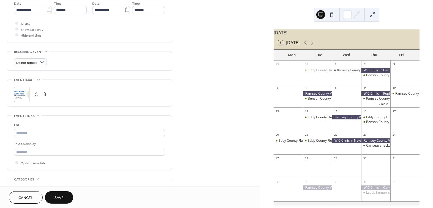
click at [44, 94] on button "button" at bounding box center [44, 94] width 8 height 8
click at [27, 94] on div ";" at bounding box center [21, 94] width 15 height 15
click at [65, 197] on button "Save" at bounding box center [59, 197] width 28 height 12
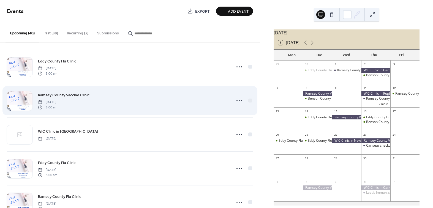
scroll to position [138, 0]
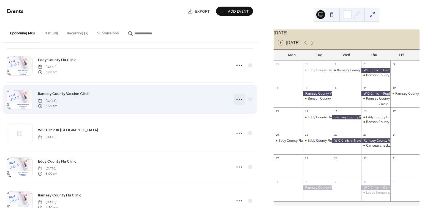
click at [237, 98] on icon at bounding box center [239, 99] width 9 height 9
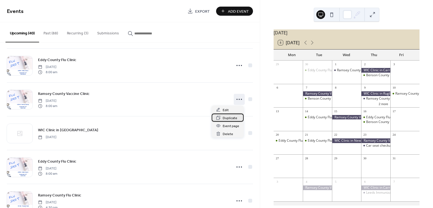
click at [235, 116] on span "Duplicate" at bounding box center [229, 118] width 15 height 6
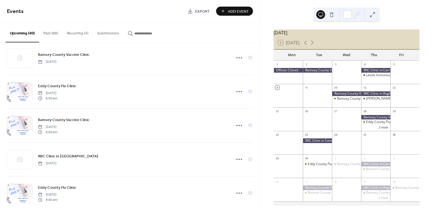
scroll to position [95, 0]
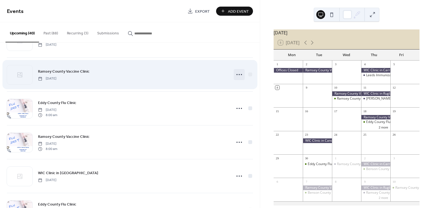
click at [236, 76] on icon at bounding box center [239, 74] width 9 height 9
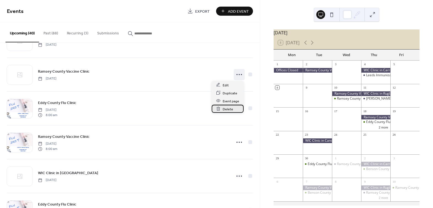
click at [233, 108] on div "Delete" at bounding box center [227, 109] width 32 height 8
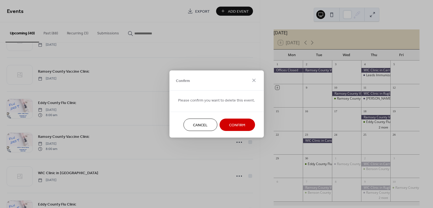
click at [230, 120] on button "Confirm" at bounding box center [236, 125] width 35 height 12
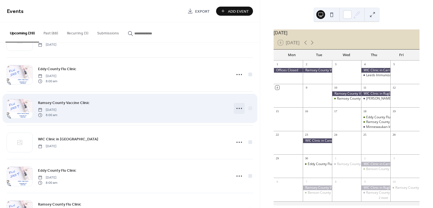
click at [236, 107] on icon at bounding box center [239, 108] width 9 height 9
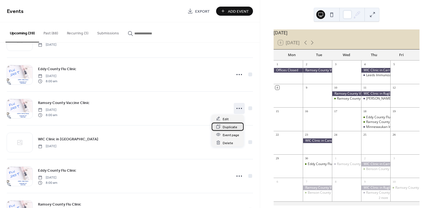
click at [233, 127] on span "Duplicate" at bounding box center [229, 127] width 15 height 6
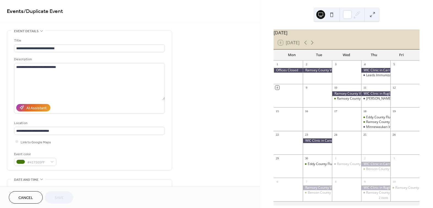
click at [26, 195] on span "Cancel" at bounding box center [25, 198] width 15 height 6
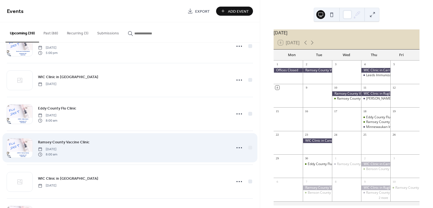
scroll to position [55, 0]
click at [237, 148] on icon at bounding box center [239, 148] width 9 height 9
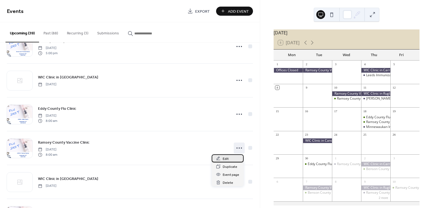
click at [236, 160] on div "Edit" at bounding box center [227, 158] width 32 height 8
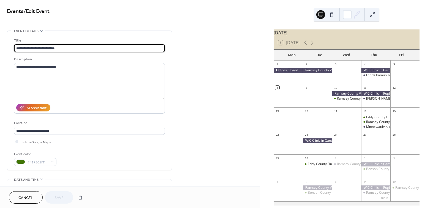
drag, startPoint x: 51, startPoint y: 47, endPoint x: 40, endPoint y: 49, distance: 11.4
click at [40, 49] on input "**********" at bounding box center [89, 48] width 151 height 8
type input "**********"
click at [54, 197] on button "Save" at bounding box center [59, 197] width 28 height 12
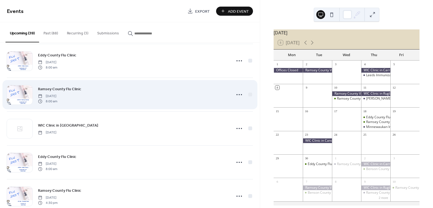
scroll to position [110, 0]
click at [237, 94] on icon at bounding box center [239, 93] width 9 height 9
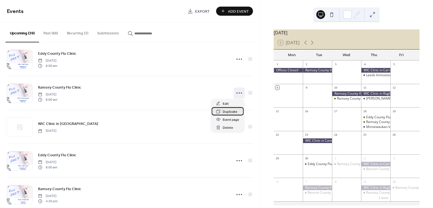
click at [233, 112] on span "Duplicate" at bounding box center [229, 112] width 15 height 6
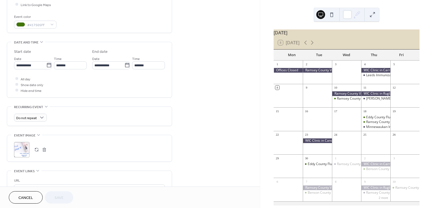
scroll to position [138, 0]
click at [46, 68] on label "**********" at bounding box center [33, 65] width 38 height 8
click at [46, 68] on input "**********" at bounding box center [30, 65] width 32 height 8
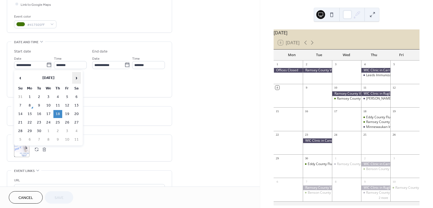
click at [77, 79] on span "›" at bounding box center [76, 77] width 8 height 11
click at [38, 105] on td "7" at bounding box center [39, 105] width 9 height 8
type input "**********"
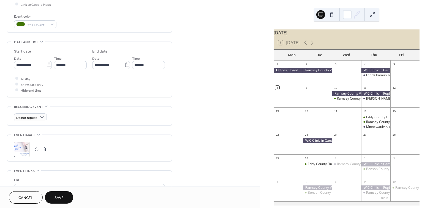
click at [43, 149] on button "button" at bounding box center [44, 149] width 8 height 8
click at [23, 149] on icon at bounding box center [21, 149] width 9 height 9
click at [53, 200] on button "Save" at bounding box center [59, 197] width 28 height 12
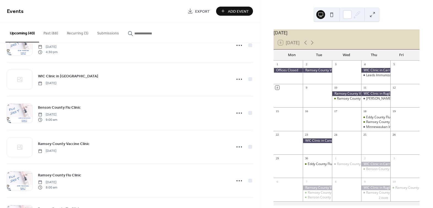
scroll to position [303, 0]
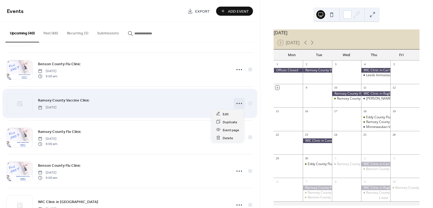
click at [238, 104] on icon at bounding box center [239, 103] width 9 height 9
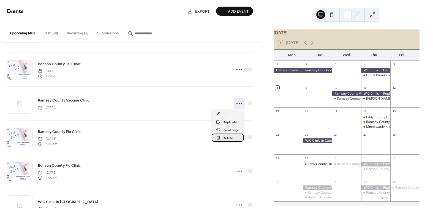
click at [227, 137] on span "Delete" at bounding box center [227, 138] width 10 height 6
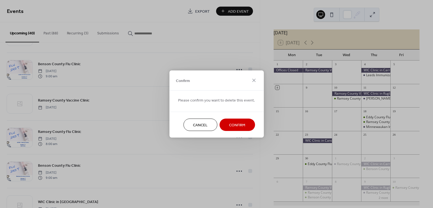
click at [233, 127] on span "Confirm" at bounding box center [237, 125] width 16 height 6
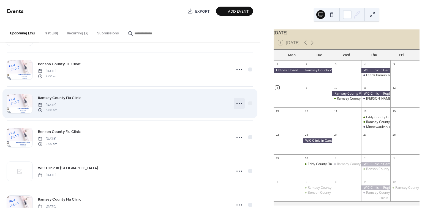
click at [236, 103] on circle at bounding box center [236, 103] width 1 height 1
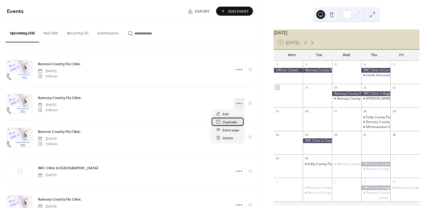
click at [225, 122] on span "Duplicate" at bounding box center [229, 122] width 15 height 6
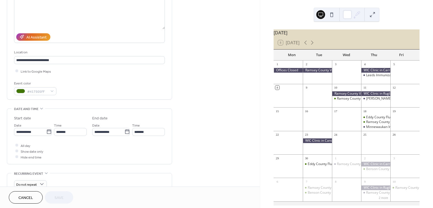
scroll to position [83, 0]
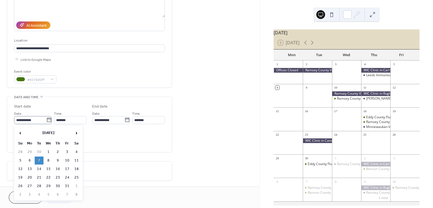
click at [48, 120] on icon at bounding box center [49, 120] width 6 height 6
click at [46, 120] on input "**********" at bounding box center [30, 120] width 32 height 8
click at [46, 168] on td "15" at bounding box center [48, 169] width 9 height 8
type input "**********"
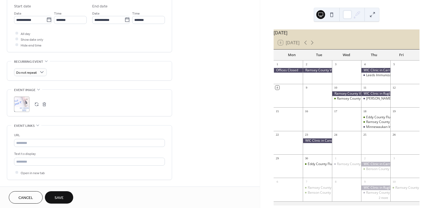
scroll to position [193, 0]
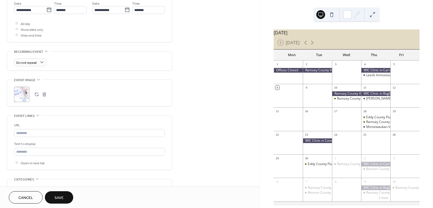
click at [45, 94] on button "button" at bounding box center [44, 94] width 8 height 8
click at [23, 96] on icon at bounding box center [21, 94] width 9 height 9
click at [60, 196] on span "Save" at bounding box center [58, 198] width 9 height 6
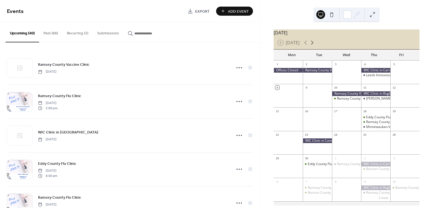
click at [312, 45] on icon at bounding box center [312, 43] width 2 height 4
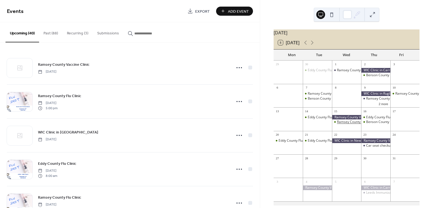
click at [346, 124] on div "Ramsey County Flu Clinic" at bounding box center [356, 122] width 38 height 5
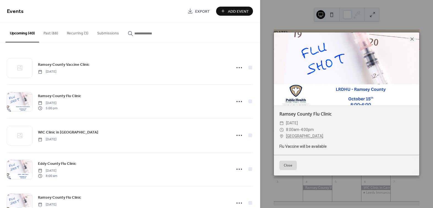
click at [288, 165] on button "Close" at bounding box center [287, 165] width 17 height 9
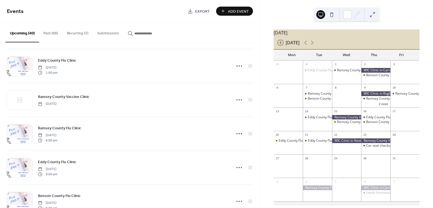
scroll to position [578, 0]
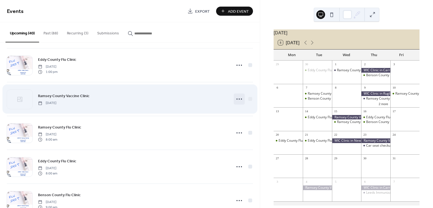
click at [237, 97] on icon at bounding box center [239, 99] width 9 height 9
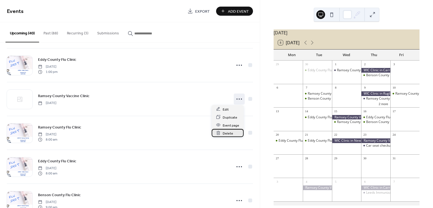
click at [227, 131] on span "Delete" at bounding box center [227, 133] width 10 height 6
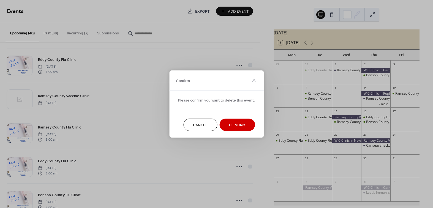
click at [229, 124] on span "Confirm" at bounding box center [237, 125] width 16 height 6
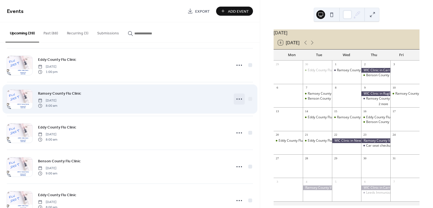
click at [236, 100] on icon at bounding box center [239, 99] width 9 height 9
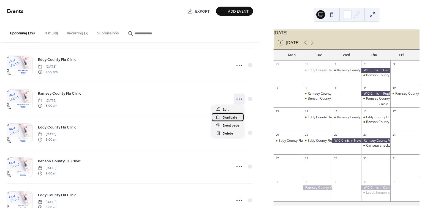
click at [230, 117] on span "Duplicate" at bounding box center [229, 117] width 15 height 6
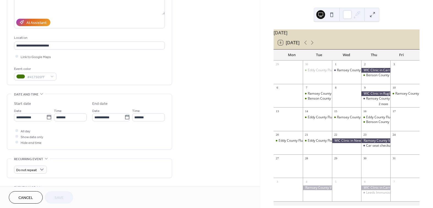
scroll to position [110, 0]
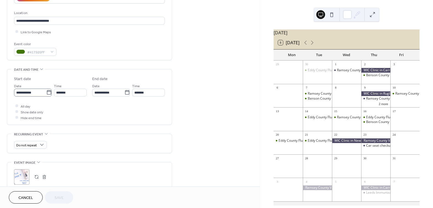
click at [47, 91] on icon at bounding box center [49, 93] width 6 height 6
click at [46, 91] on input "**********" at bounding box center [30, 93] width 32 height 8
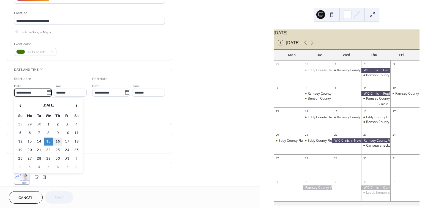
click at [60, 139] on td "16" at bounding box center [57, 142] width 9 height 8
type input "**********"
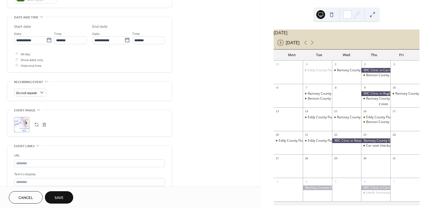
scroll to position [165, 0]
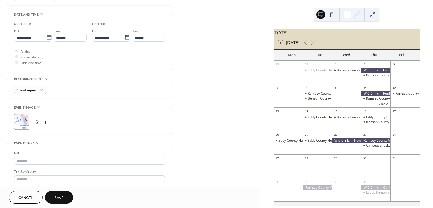
click at [44, 121] on button "button" at bounding box center [44, 122] width 8 height 8
click at [26, 122] on icon at bounding box center [21, 121] width 9 height 9
click at [65, 198] on button "Save" at bounding box center [59, 197] width 28 height 12
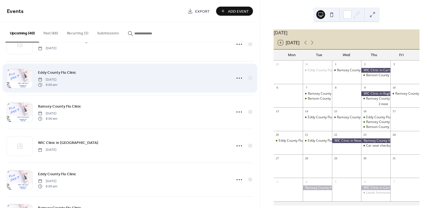
scroll to position [110, 0]
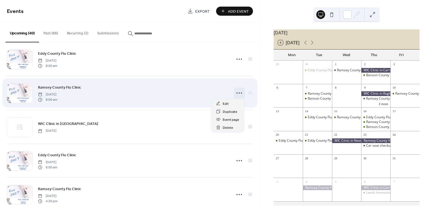
click at [238, 92] on icon at bounding box center [239, 93] width 9 height 9
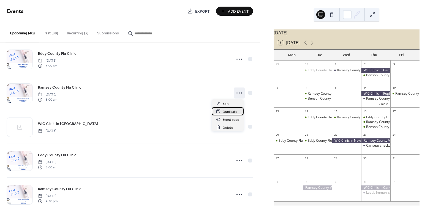
click at [229, 110] on span "Duplicate" at bounding box center [229, 112] width 15 height 6
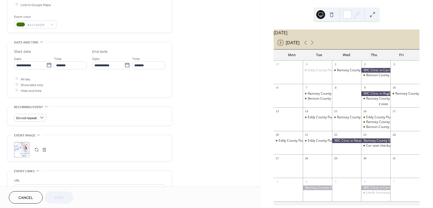
scroll to position [138, 0]
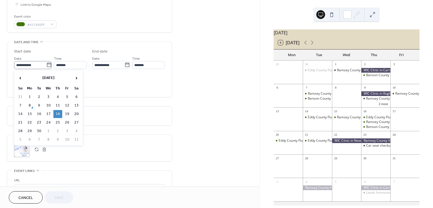
click at [47, 65] on icon at bounding box center [49, 65] width 4 height 4
click at [45, 65] on input "**********" at bounding box center [30, 65] width 32 height 8
click at [79, 77] on span "›" at bounding box center [76, 77] width 8 height 11
click at [59, 120] on td "23" at bounding box center [57, 123] width 9 height 8
type input "**********"
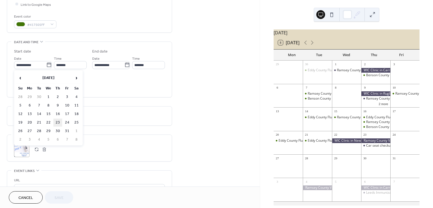
type input "**********"
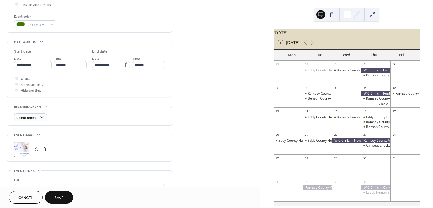
click at [43, 147] on button "button" at bounding box center [44, 149] width 8 height 8
click at [27, 150] on div ";" at bounding box center [21, 149] width 15 height 15
click at [52, 196] on button "Save" at bounding box center [59, 197] width 28 height 12
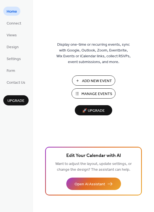
click at [102, 91] on span "Manage Events" at bounding box center [96, 94] width 31 height 6
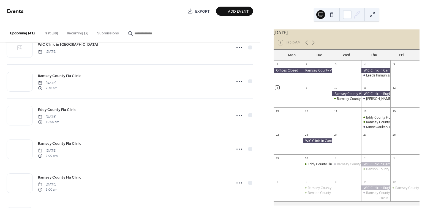
scroll to position [425, 0]
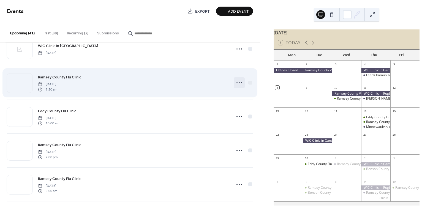
click at [239, 81] on icon at bounding box center [239, 82] width 9 height 9
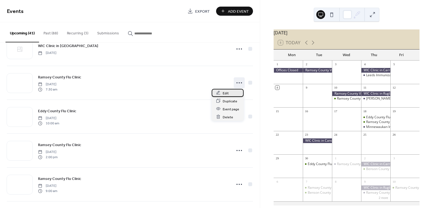
click at [230, 94] on div "Edit" at bounding box center [227, 93] width 32 height 8
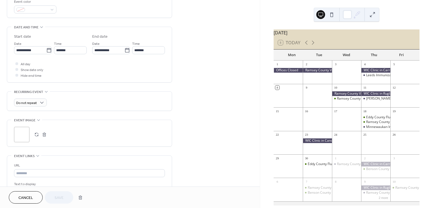
scroll to position [220, 0]
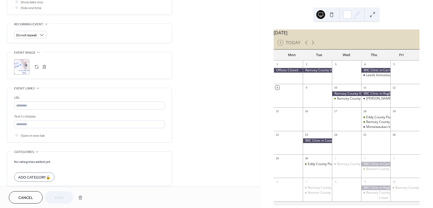
click at [42, 65] on button "button" at bounding box center [44, 67] width 8 height 8
click at [27, 67] on div ";" at bounding box center [21, 66] width 15 height 15
click at [63, 198] on span "Save" at bounding box center [58, 198] width 9 height 6
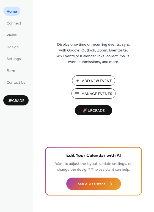
click at [85, 91] on span "Manage Events" at bounding box center [96, 94] width 31 height 6
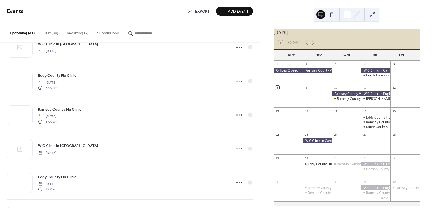
scroll to position [83, 0]
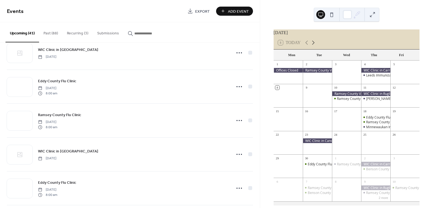
click at [312, 43] on icon at bounding box center [313, 42] width 7 height 7
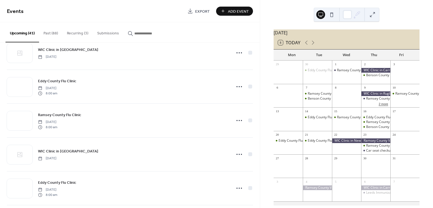
click at [380, 106] on button "2 more" at bounding box center [383, 103] width 14 height 5
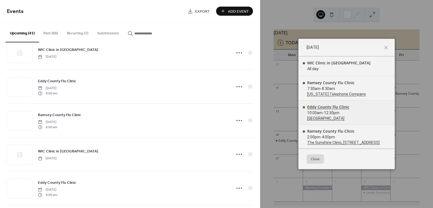
click at [324, 106] on div "Eddy County Flu Clinic" at bounding box center [328, 106] width 42 height 5
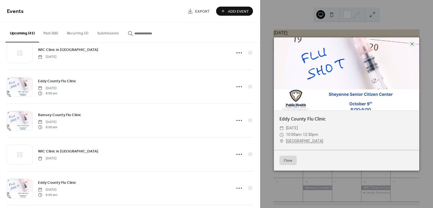
click at [293, 161] on button "Close" at bounding box center [287, 160] width 17 height 9
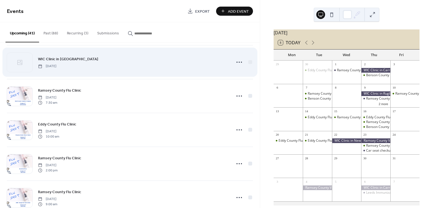
scroll to position [413, 0]
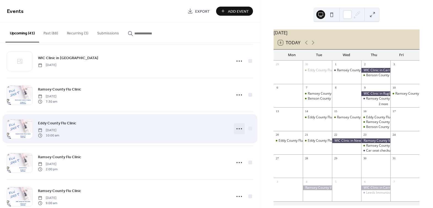
click at [236, 125] on icon at bounding box center [239, 128] width 9 height 9
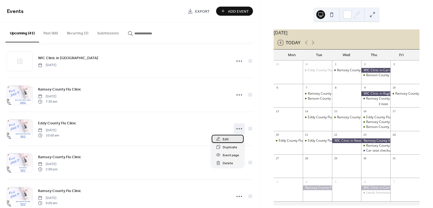
click at [231, 139] on div "Edit" at bounding box center [227, 139] width 32 height 8
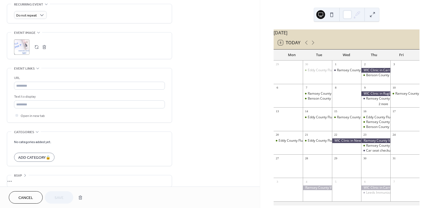
scroll to position [245, 0]
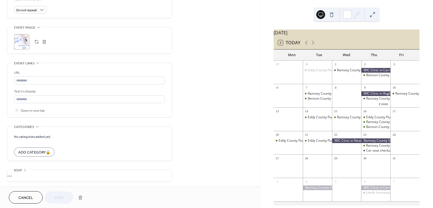
click at [43, 42] on button "button" at bounding box center [44, 42] width 8 height 8
click at [26, 42] on div ";" at bounding box center [21, 41] width 15 height 15
click at [64, 197] on button "Save" at bounding box center [59, 197] width 28 height 12
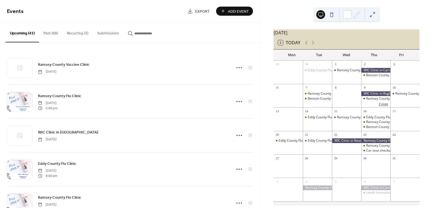
click at [380, 106] on button "2 more" at bounding box center [383, 103] width 14 height 5
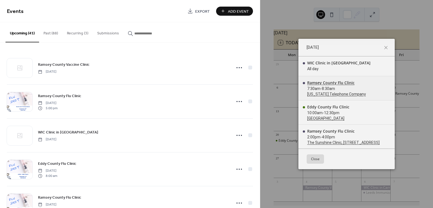
click at [337, 82] on div "Ramsey County Flu Clinic" at bounding box center [336, 82] width 59 height 5
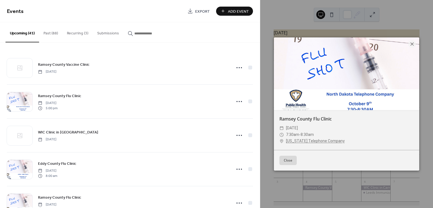
click at [291, 161] on button "Close" at bounding box center [287, 160] width 17 height 9
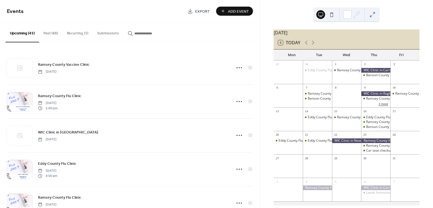
click at [379, 106] on button "2 more" at bounding box center [383, 103] width 14 height 5
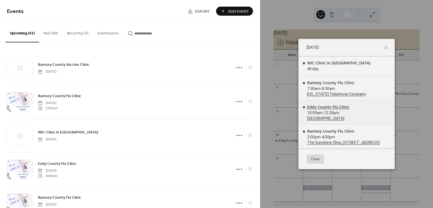
click at [329, 106] on div "Eddy County Flu Clinic" at bounding box center [328, 106] width 42 height 5
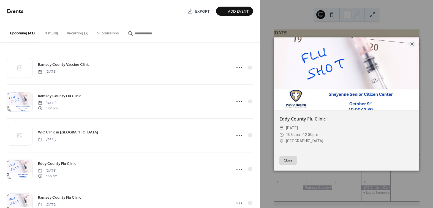
click at [293, 160] on button "Close" at bounding box center [287, 160] width 17 height 9
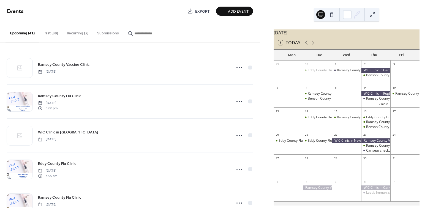
click at [378, 106] on button "2 more" at bounding box center [383, 103] width 14 height 5
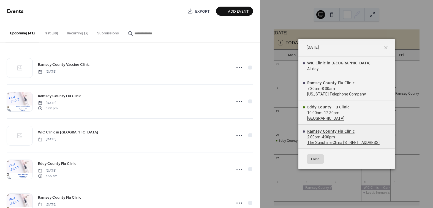
click at [321, 132] on div "Ramsey County Flu Clinic" at bounding box center [343, 130] width 72 height 5
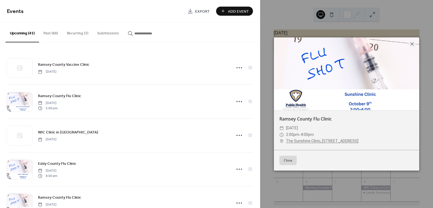
click at [290, 161] on button "Close" at bounding box center [287, 160] width 17 height 9
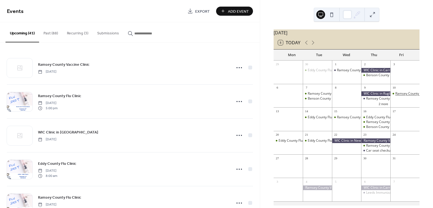
click at [401, 96] on div "Ramsey County Flu Clinic" at bounding box center [414, 93] width 38 height 5
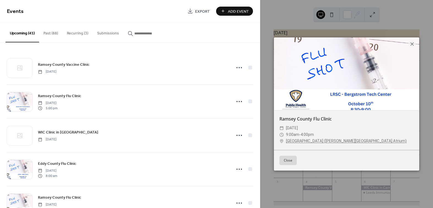
drag, startPoint x: 362, startPoint y: 92, endPoint x: 345, endPoint y: 100, distance: 18.6
click at [362, 92] on div at bounding box center [346, 73] width 145 height 73
click at [294, 162] on button "Close" at bounding box center [287, 160] width 17 height 9
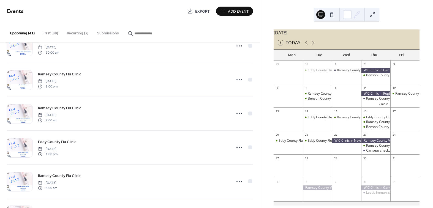
scroll to position [495, 0]
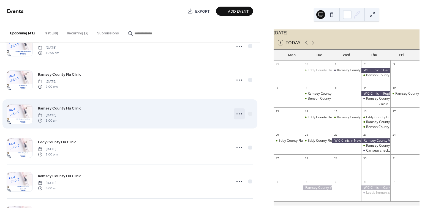
click at [238, 114] on icon at bounding box center [239, 113] width 9 height 9
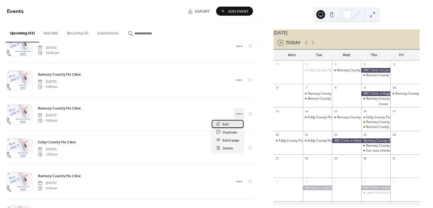
click at [224, 124] on span "Edit" at bounding box center [225, 124] width 6 height 6
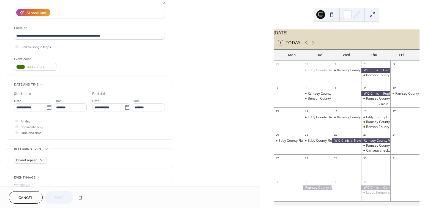
scroll to position [165, 0]
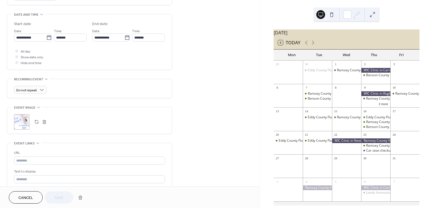
click at [43, 122] on button "button" at bounding box center [44, 122] width 8 height 8
click at [23, 123] on icon at bounding box center [21, 121] width 9 height 9
click at [58, 197] on span "Save" at bounding box center [58, 198] width 9 height 6
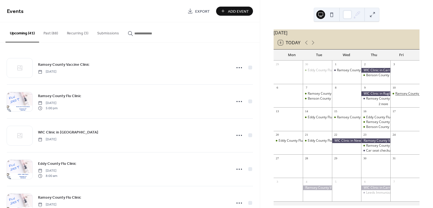
click at [405, 96] on div "Ramsey County Flu Clinic" at bounding box center [414, 93] width 38 height 5
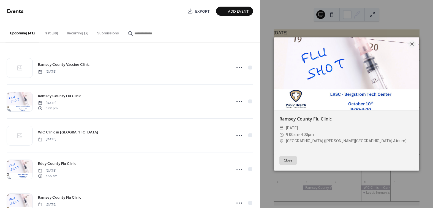
click at [287, 161] on button "Close" at bounding box center [287, 160] width 17 height 9
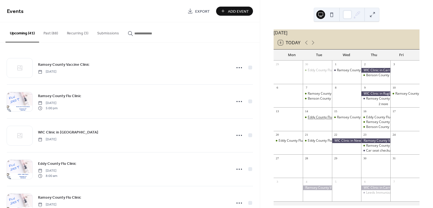
click at [321, 120] on div "Eddy County Flu Clinic" at bounding box center [323, 117] width 33 height 5
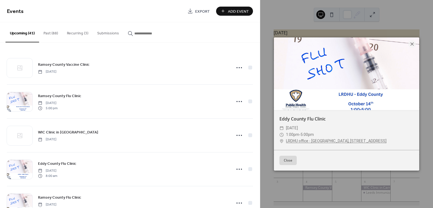
click at [292, 160] on button "Close" at bounding box center [287, 160] width 17 height 9
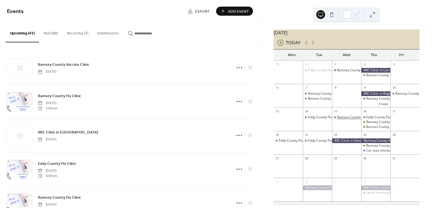
click at [340, 120] on div "Ramsey County Flu Clinic" at bounding box center [356, 117] width 38 height 5
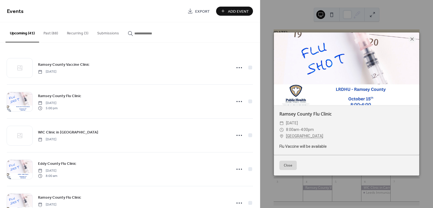
click at [284, 163] on button "Close" at bounding box center [287, 165] width 17 height 9
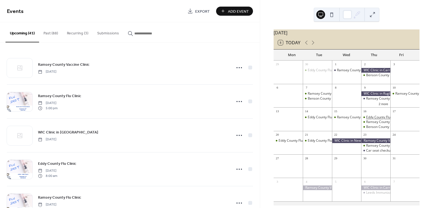
click at [369, 119] on div "Eddy County Flu Clinic" at bounding box center [382, 117] width 33 height 5
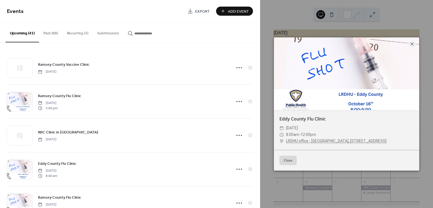
click at [290, 162] on button "Close" at bounding box center [287, 160] width 17 height 9
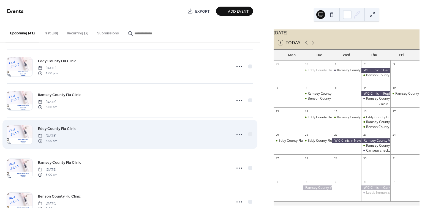
scroll to position [578, 0]
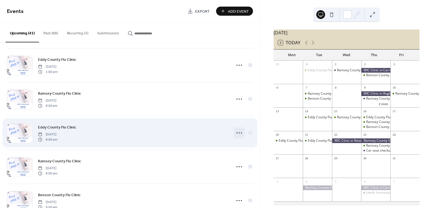
click at [241, 132] on icon at bounding box center [239, 132] width 9 height 9
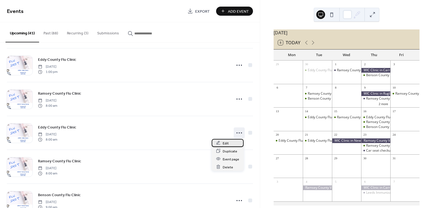
click at [233, 142] on div "Edit" at bounding box center [227, 143] width 32 height 8
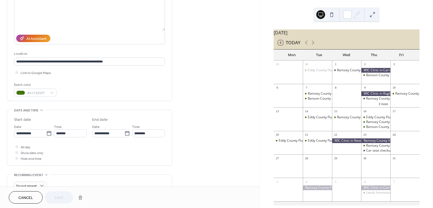
scroll to position [83, 0]
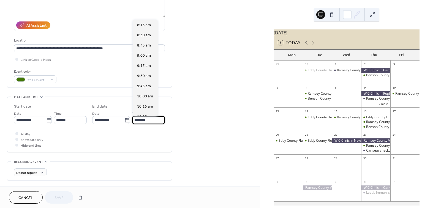
click at [148, 119] on input "********" at bounding box center [148, 120] width 33 height 8
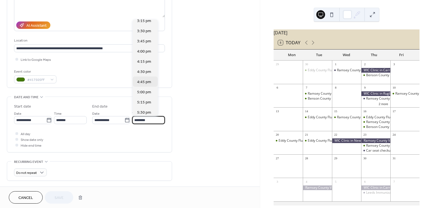
scroll to position [290, 0]
click at [147, 92] on span "5:00 pm" at bounding box center [144, 92] width 14 height 6
type input "*******"
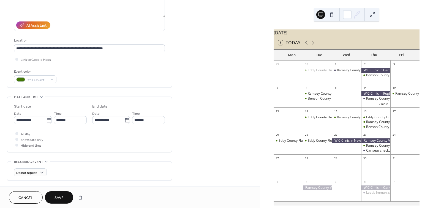
click at [60, 195] on span "Save" at bounding box center [58, 198] width 9 height 6
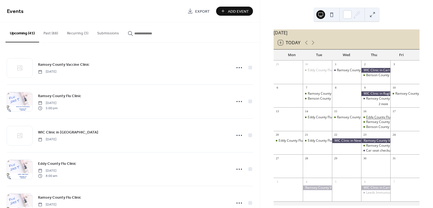
click at [378, 119] on div "Eddy County Flu Clinic" at bounding box center [382, 117] width 33 height 5
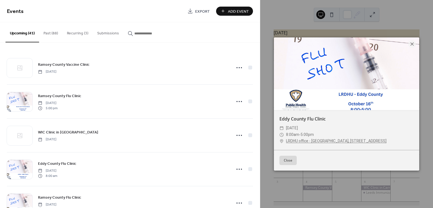
click at [293, 159] on button "Close" at bounding box center [287, 160] width 17 height 9
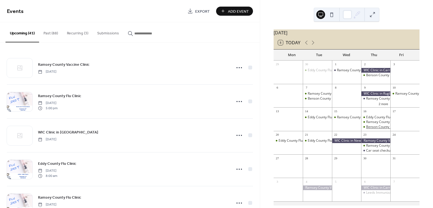
click at [379, 129] on div "Benson County Flu Clinic" at bounding box center [384, 127] width 37 height 5
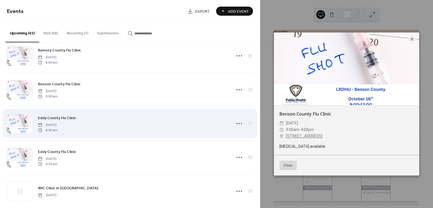
scroll to position [688, 0]
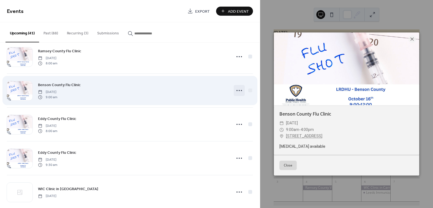
click at [237, 90] on icon at bounding box center [239, 90] width 9 height 9
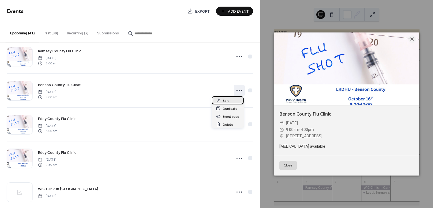
click at [229, 101] on div "Edit" at bounding box center [227, 100] width 32 height 8
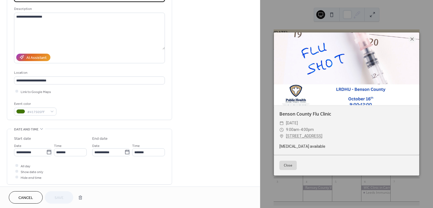
scroll to position [138, 0]
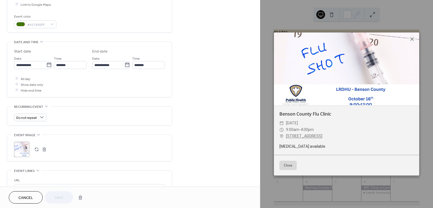
click at [43, 148] on button "button" at bounding box center [44, 149] width 8 height 8
click at [23, 150] on icon at bounding box center [21, 149] width 9 height 9
click at [61, 199] on span "Save" at bounding box center [58, 198] width 9 height 6
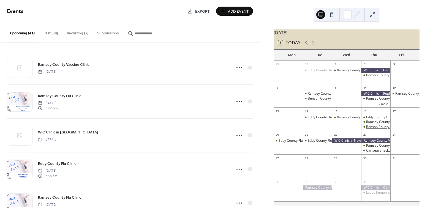
click at [377, 129] on div "Benson County Flu Clinic" at bounding box center [384, 127] width 37 height 5
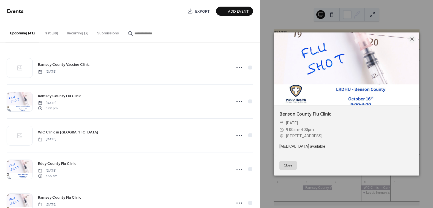
click at [291, 163] on button "Close" at bounding box center [287, 165] width 17 height 9
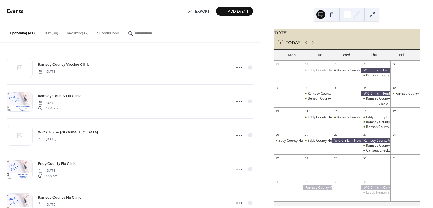
click at [376, 124] on div "Ramsey County Flu Clinic" at bounding box center [385, 122] width 38 height 5
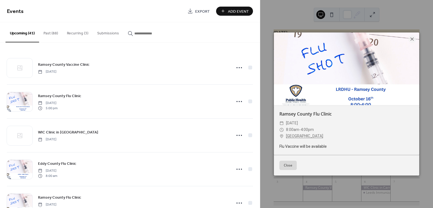
click at [292, 163] on button "Close" at bounding box center [287, 165] width 17 height 9
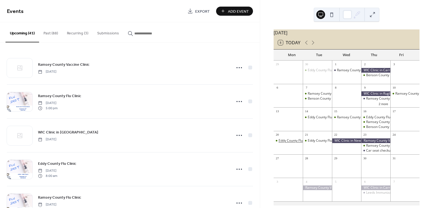
click at [300, 143] on div "Eddy County Flu Clinic" at bounding box center [294, 140] width 33 height 5
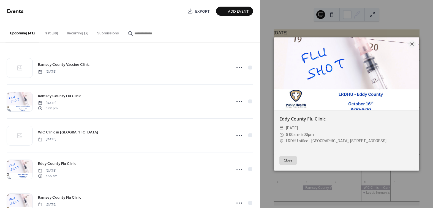
click at [292, 157] on button "Close" at bounding box center [287, 160] width 17 height 9
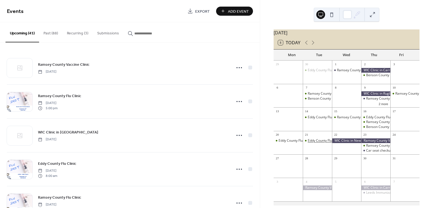
click at [318, 143] on div "Eddy County Flu Clinic" at bounding box center [323, 140] width 33 height 5
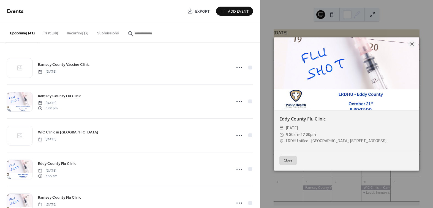
click at [285, 159] on button "Close" at bounding box center [287, 160] width 17 height 9
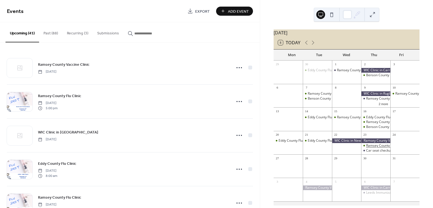
click at [377, 148] on div "Ramsey County Flu Clinic" at bounding box center [385, 145] width 38 height 5
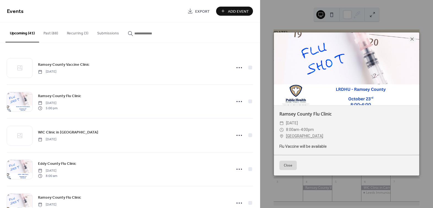
click at [286, 167] on button "Close" at bounding box center [287, 165] width 17 height 9
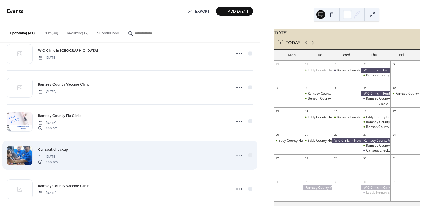
scroll to position [810, 0]
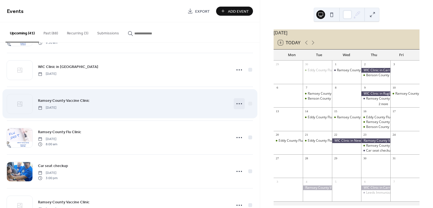
click at [238, 102] on icon at bounding box center [239, 103] width 9 height 9
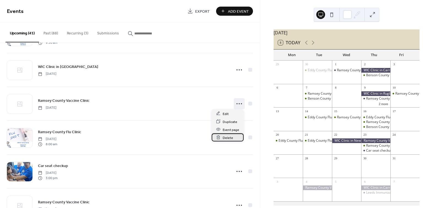
click at [230, 138] on span "Delete" at bounding box center [227, 138] width 10 height 6
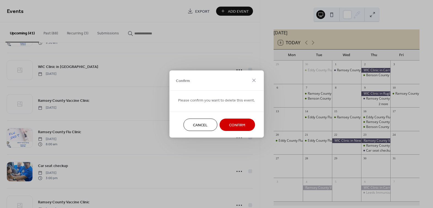
click at [231, 124] on span "Confirm" at bounding box center [237, 125] width 16 height 6
